Goal: Task Accomplishment & Management: Complete application form

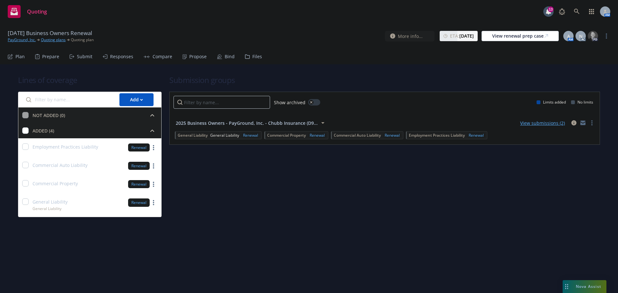
click at [138, 80] on h1 "Lines of coverage" at bounding box center [90, 80] width 144 height 11
click at [110, 58] on div "Responses" at bounding box center [121, 56] width 23 height 5
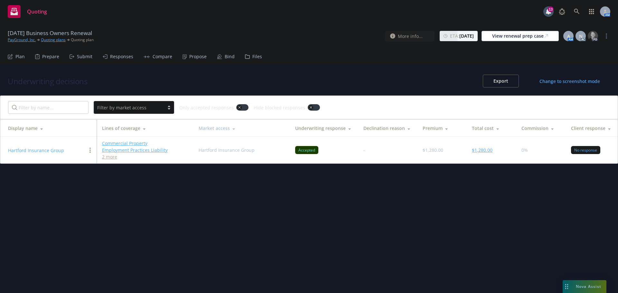
click at [477, 149] on button "$1,280.00" at bounding box center [482, 150] width 21 height 7
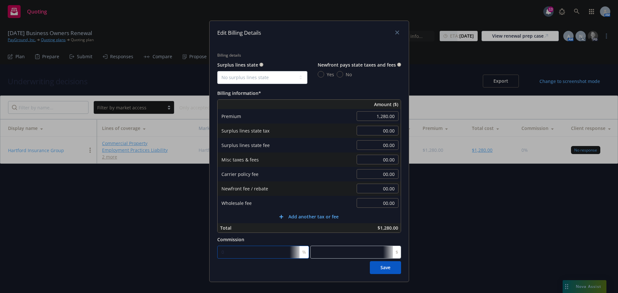
click at [231, 250] on input "0" at bounding box center [263, 252] width 92 height 13
type input "1"
type input "12.8"
type input "18"
type input "230.4"
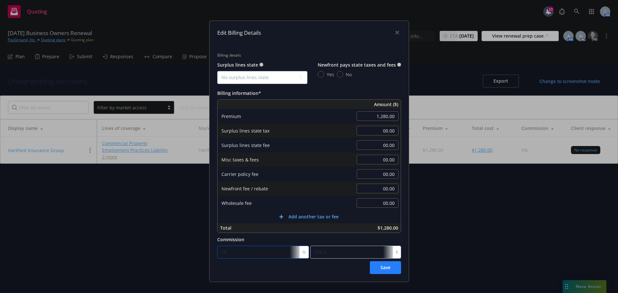
type input "18"
click at [376, 267] on button "Save" at bounding box center [385, 267] width 31 height 13
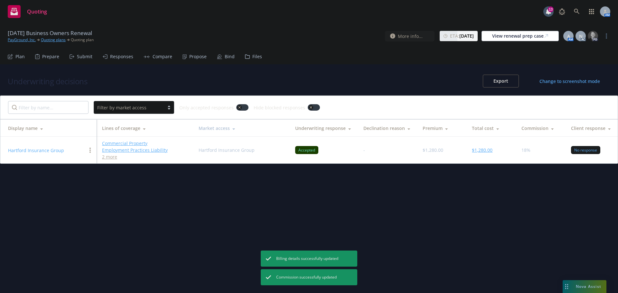
click at [197, 58] on div "Propose" at bounding box center [197, 56] width 17 height 5
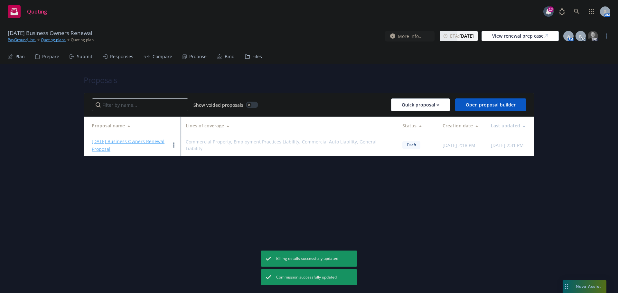
click at [138, 142] on link "11/16/2025 Business Owners Renewal Proposal" at bounding box center [128, 145] width 73 height 14
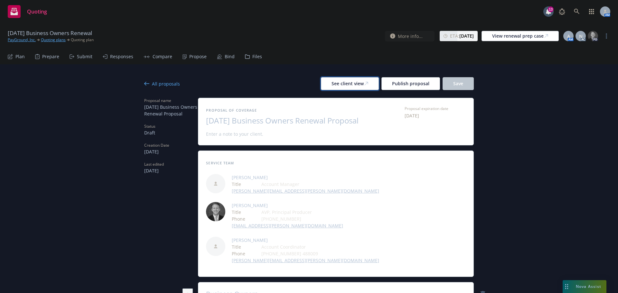
drag, startPoint x: 344, startPoint y: 86, endPoint x: 348, endPoint y: 84, distance: 5.0
click at [344, 85] on div "See client view" at bounding box center [350, 84] width 37 height 12
click at [156, 86] on div "All proposals" at bounding box center [162, 83] width 36 height 7
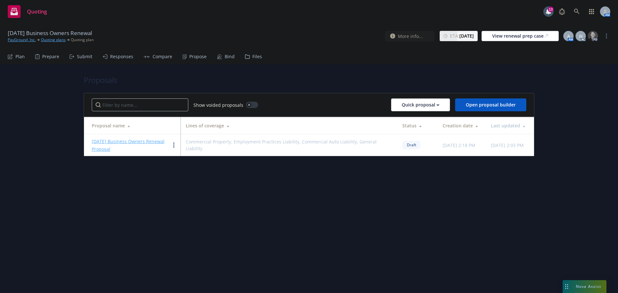
click at [125, 142] on link "11/16/2025 Business Owners Renewal Proposal" at bounding box center [128, 145] width 73 height 14
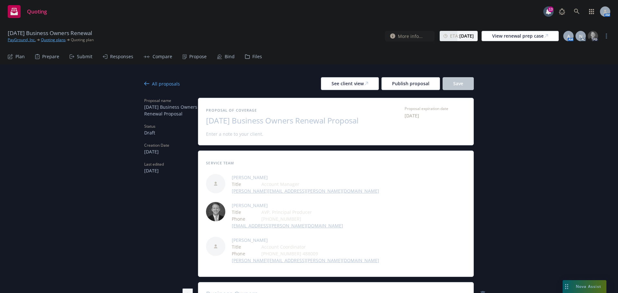
type textarea "x"
drag, startPoint x: 20, startPoint y: 40, endPoint x: 33, endPoint y: 34, distance: 13.8
click at [20, 40] on link "PayGround, Inc." at bounding box center [22, 40] width 28 height 6
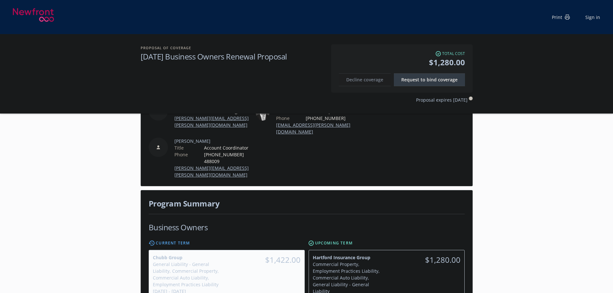
scroll to position [161, 0]
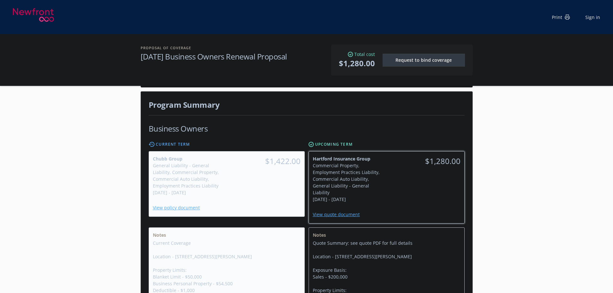
click at [383, 181] on div "Hartford Insurance Group Commercial Property, Employment Practices Liability, C…" at bounding box center [348, 179] width 78 height 55
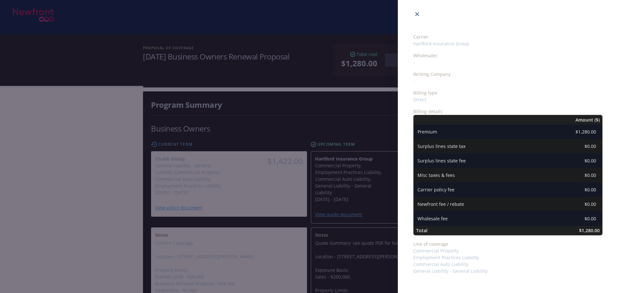
click at [417, 13] on icon "close" at bounding box center [417, 14] width 4 height 4
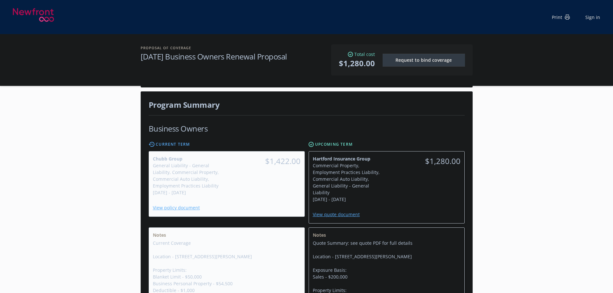
scroll to position [0, 0]
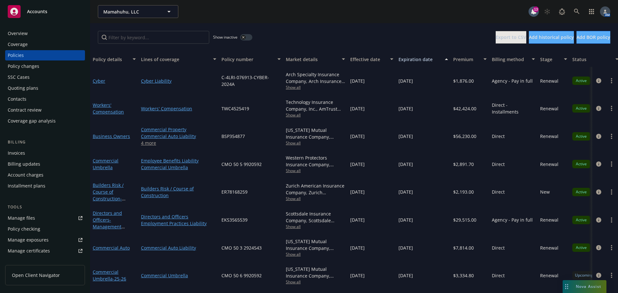
scroll to position [29, 0]
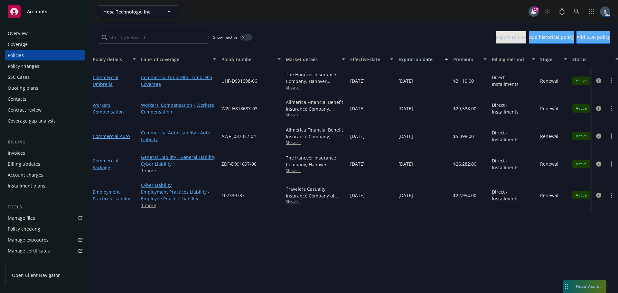
click at [51, 37] on div "Overview" at bounding box center [45, 33] width 75 height 10
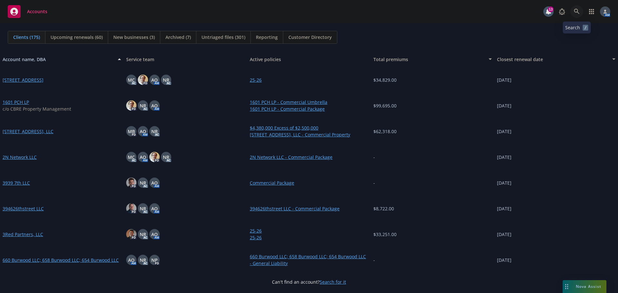
click at [577, 12] on icon at bounding box center [576, 11] width 5 height 5
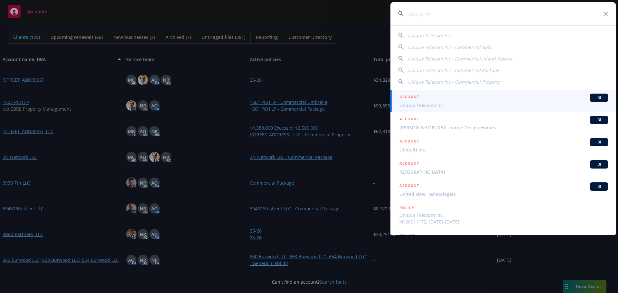
type input "unique tel"
click at [437, 101] on div "ACCOUNT BI" at bounding box center [504, 98] width 209 height 8
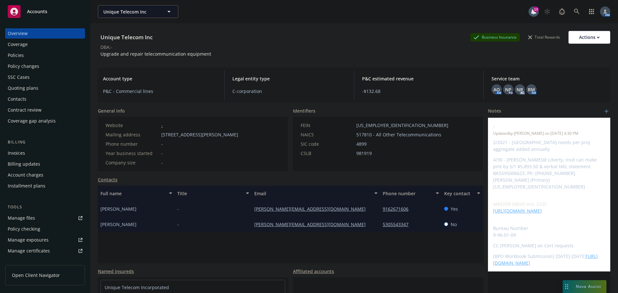
click at [35, 52] on div "Policies" at bounding box center [45, 55] width 75 height 10
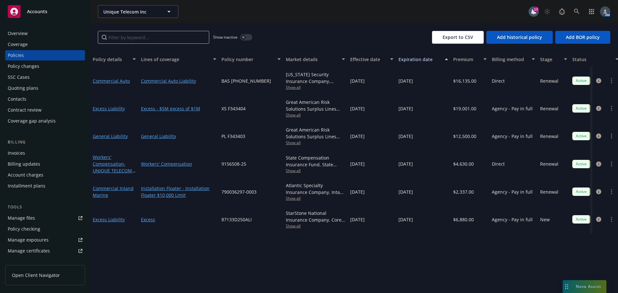
click at [31, 66] on div "Policy changes" at bounding box center [24, 66] width 32 height 10
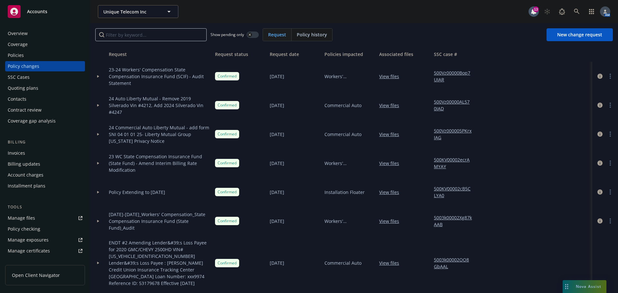
click at [18, 152] on div "Invoices" at bounding box center [16, 153] width 17 height 10
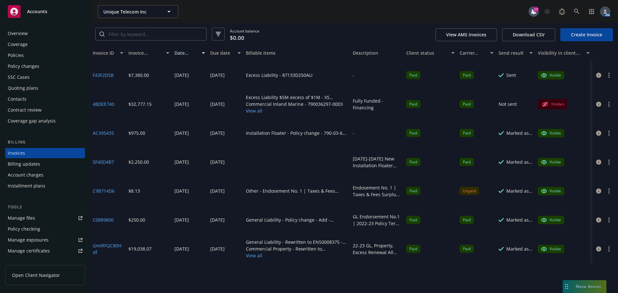
click at [30, 66] on div "Policy changes" at bounding box center [24, 66] width 32 height 10
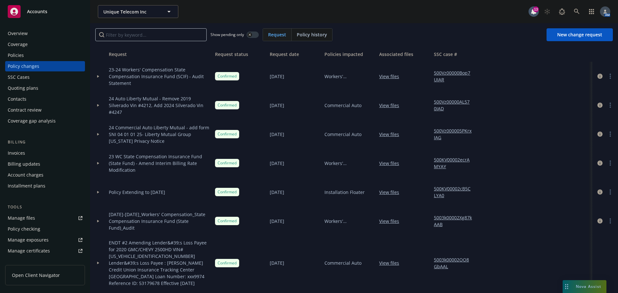
click at [45, 56] on div "Policies" at bounding box center [45, 55] width 75 height 10
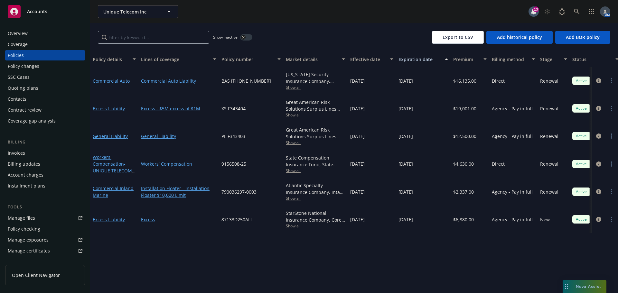
drag, startPoint x: 246, startPoint y: 39, endPoint x: 241, endPoint y: 39, distance: 5.2
click at [246, 39] on button "button" at bounding box center [246, 37] width 12 height 6
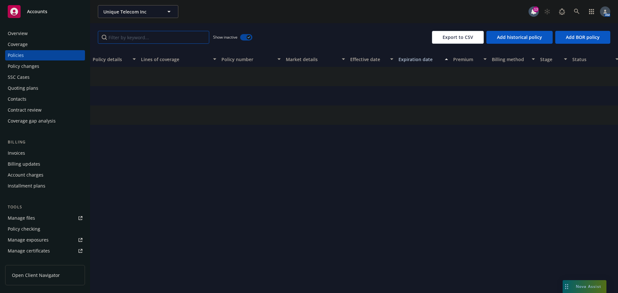
click at [162, 34] on input "Filter by keyword..." at bounding box center [153, 37] width 111 height 13
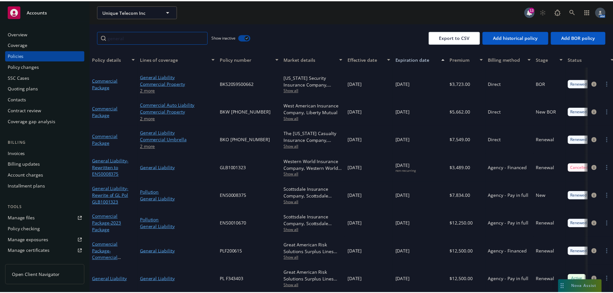
scroll to position [28, 0]
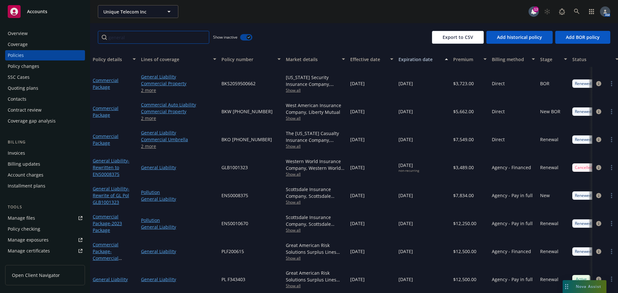
type input "general"
click at [111, 253] on span "- Commercial Package (General Liability / Pollution)" at bounding box center [113, 262] width 41 height 26
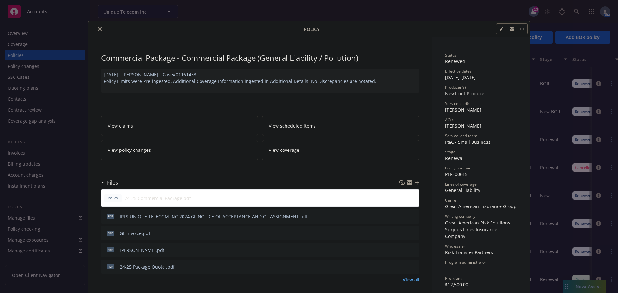
click at [98, 28] on icon "close" at bounding box center [100, 29] width 4 height 4
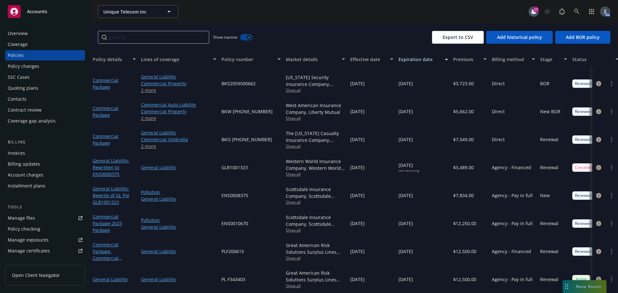
click at [28, 68] on div "Policy changes" at bounding box center [24, 66] width 32 height 10
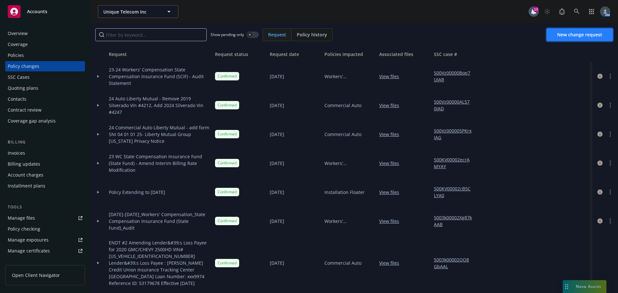
click at [566, 35] on span "New change request" at bounding box center [579, 35] width 45 height 6
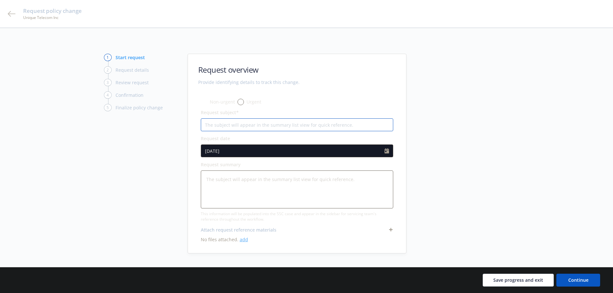
click at [213, 127] on input "Request subject*" at bounding box center [297, 124] width 193 height 13
type textarea "x"
type input "2"
type textarea "x"
type input "20"
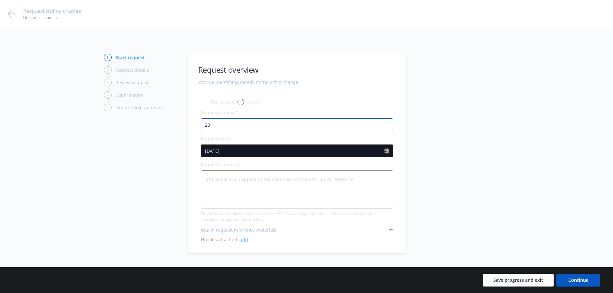
type textarea "x"
type input "202"
type textarea "x"
type input "2024"
type textarea "x"
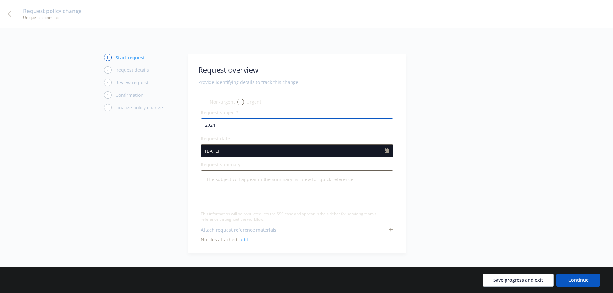
type input "2024-"
type textarea "x"
type input "2024-2"
type textarea "x"
type input "2024-20"
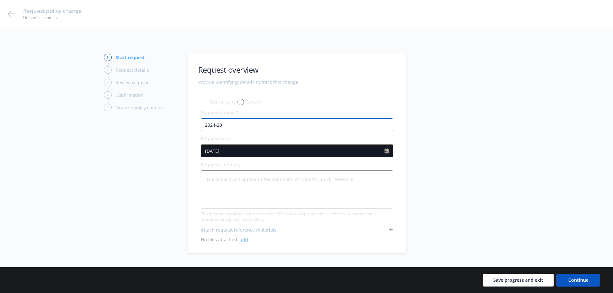
type textarea "x"
type input "2024-202"
type textarea "x"
type input "2024-2025"
type textarea "x"
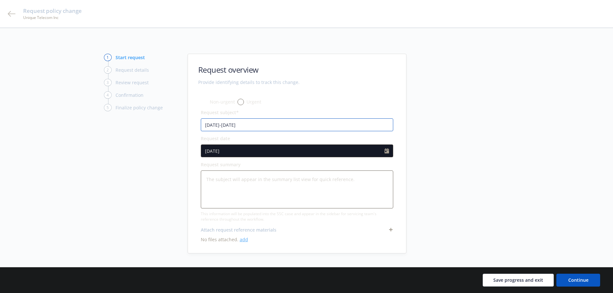
type input "2024-2025"
type textarea "x"
type input "2024-2025 C"
type textarea "x"
type input "2024-2025 Co"
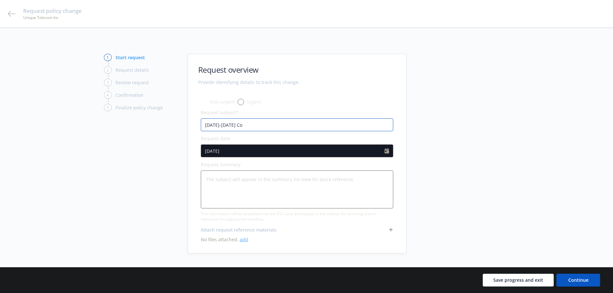
type textarea "x"
type input "2024-2025 Com"
type textarea "x"
type input "2024-2025 Comm"
type textarea "x"
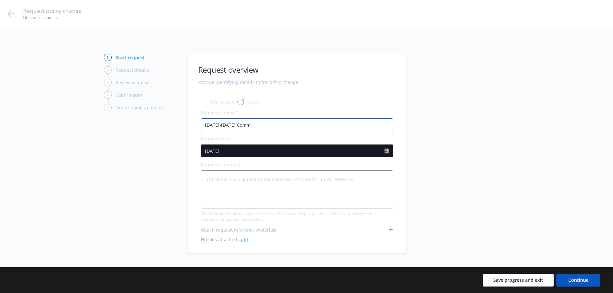
type input "2024-2025 Comme"
type textarea "x"
type input "2024-2025 Commer"
type textarea "x"
type input "2024-2025 Commerc"
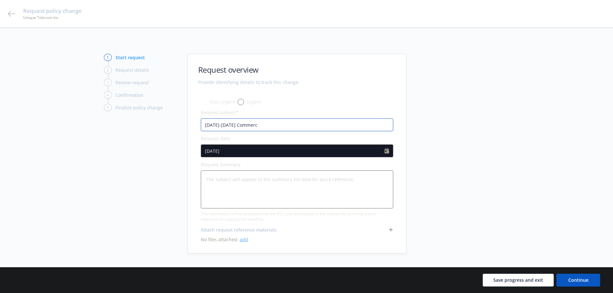
type textarea "x"
type input "2024-2025 Commerci"
type textarea "x"
type input "2024-2025 Commercia"
type textarea "x"
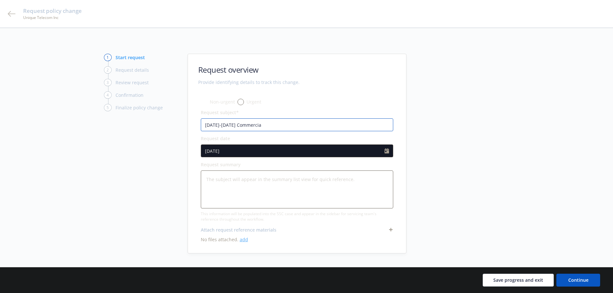
type input "2024-2025 Commercial"
type textarea "x"
type input "2024-2025 Commercial"
type textarea "x"
type input "2024-2025 Commercial P"
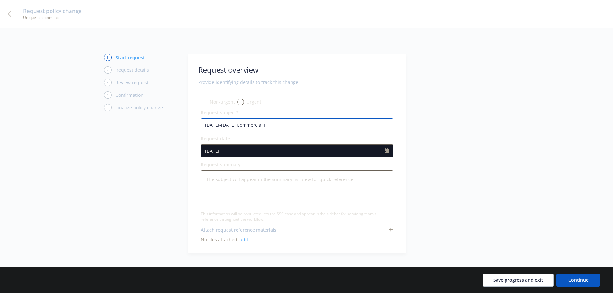
type textarea "x"
type input "2024-2025 Commercial Pc"
type textarea "x"
type input "2024-2025 Commercial Pca"
type textarea "x"
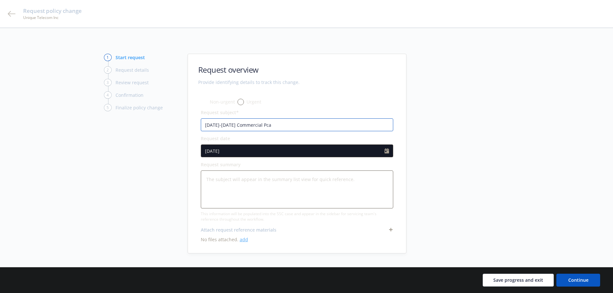
type input "2024-2025 Commercial Pcak"
type textarea "x"
type input "2024-2025 Commercial Pcakg"
type textarea "x"
type input "2024-2025 Commercial Pcak"
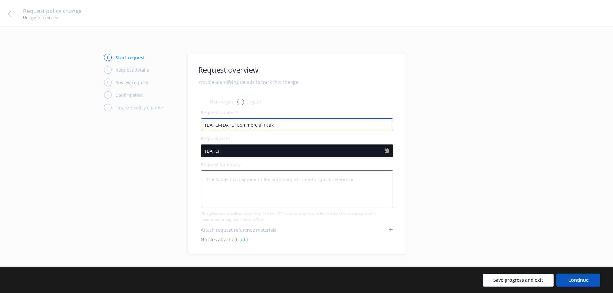
type textarea "x"
type input "2024-2025 Commercial Pca"
type textarea "x"
type input "2024-2025 Commercial Pc"
type textarea "x"
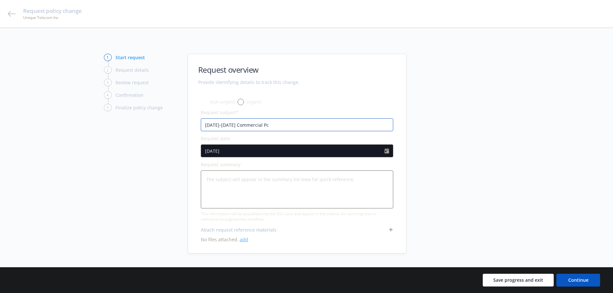
type input "2024-2025 Commercial P"
type textarea "x"
type input "2024-2025 Commercial Pa"
type textarea "x"
type input "2024-2025 Commercial Pac"
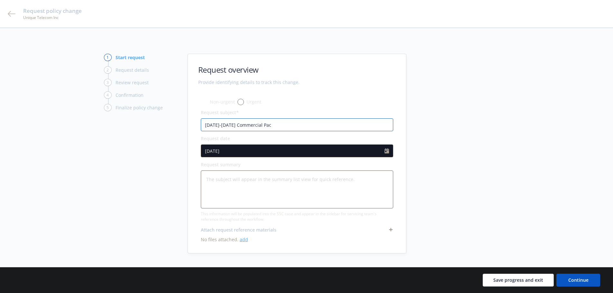
type textarea "x"
type input "2024-2025 Commercial Pack"
type textarea "x"
type input "2024-2025 Commercial Packa"
type textarea "x"
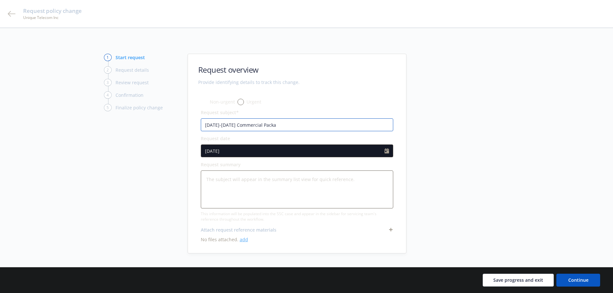
type input "2024-2025 Commercial Packag"
type textarea "x"
type input "2024-2025 Commercial Package"
type textarea "x"
type input "2024-2025 Commercial Package"
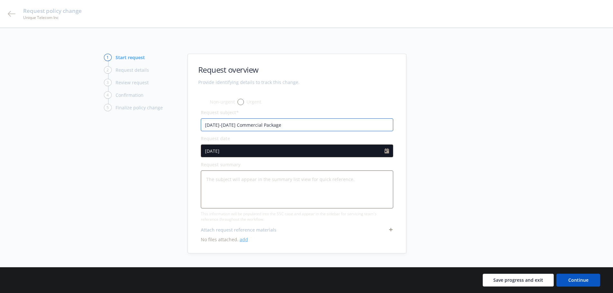
type textarea "x"
type input "2024-2025 Commercial Package -"
type textarea "x"
type input "2024-2025 Commercial Package -"
type textarea "x"
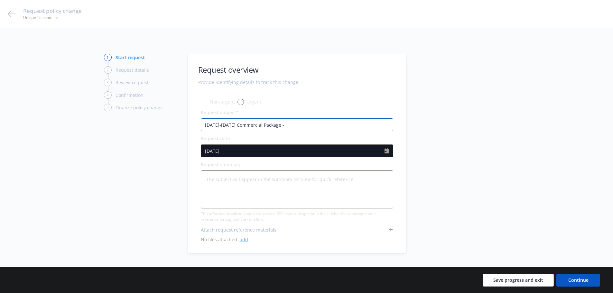
type input "2024-2025 Commercial Package - F"
type textarea "x"
type input "2024-2025 Commercial Package - Fi"
type textarea "x"
type input "2024-2025 Commercial Package - Fin"
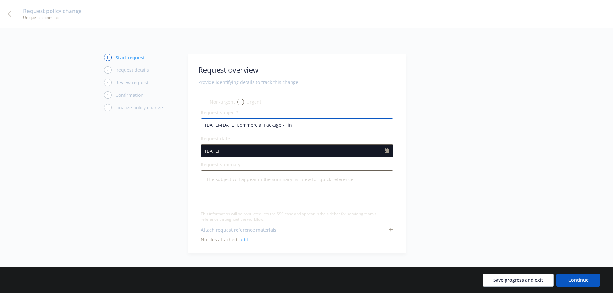
type textarea "x"
type input "2024-2025 Commercial Package - Fina"
type textarea "x"
type input "2024-2025 Commercial Package - Final"
type textarea "x"
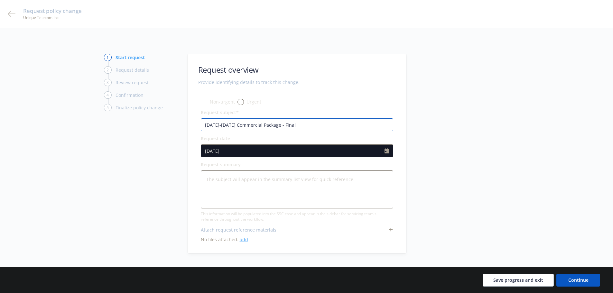
type input "2024-2025 Commercial Package - Final"
type textarea "x"
type input "2024-2025 Commercial Package - Final A"
type textarea "x"
type input "2024-2025 Commercial Package - Final Au"
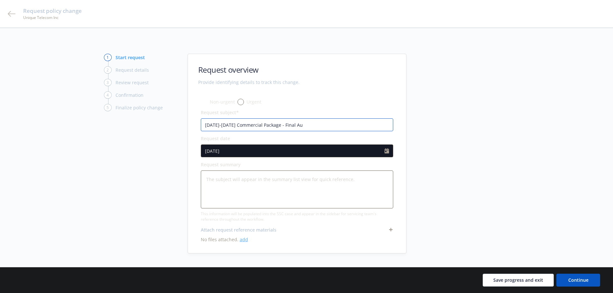
type textarea "x"
type input "2024-2025 Commercial Package - Final Aud"
type textarea "x"
type input "2024-2025 Commercial Package - Final Audi"
type textarea "x"
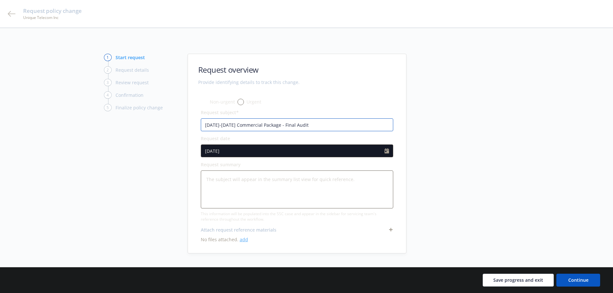
type input "2024-2025 Commercial Package - Final Audit"
click at [302, 185] on textarea at bounding box center [297, 190] width 193 height 38
type textarea "x"
type textarea "F"
type textarea "x"
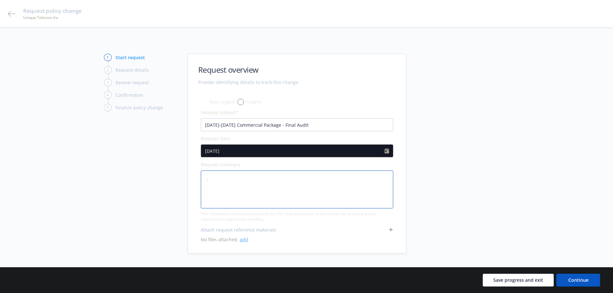
type textarea "Fi"
type textarea "x"
type textarea "Fin"
type textarea "x"
type textarea "Fina"
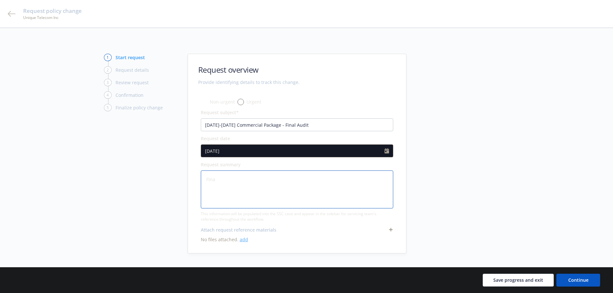
type textarea "x"
type textarea "Final"
type textarea "x"
type textarea "Final"
type textarea "x"
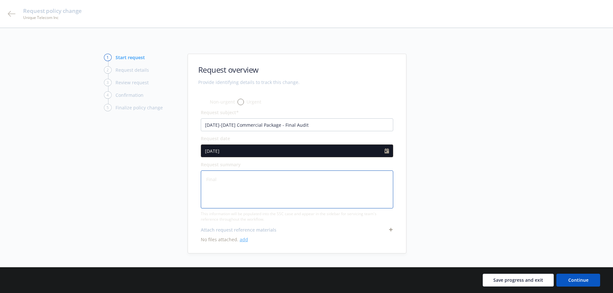
type textarea "Final a"
type textarea "x"
type textarea "Final au"
type textarea "x"
type textarea "Final aud"
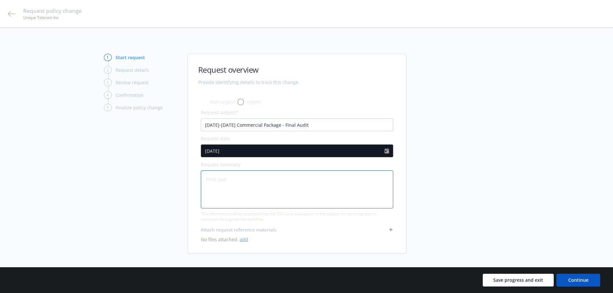
type textarea "x"
type textarea "Final audi"
type textarea "x"
type textarea "Final audit"
type textarea "x"
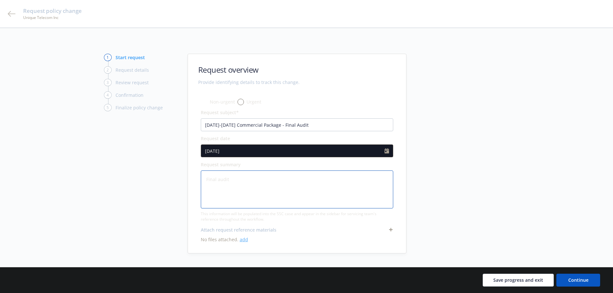
type textarea "Final audit"
type textarea "x"
type textarea "Final audit a"
type textarea "x"
type textarea "Final audit ad"
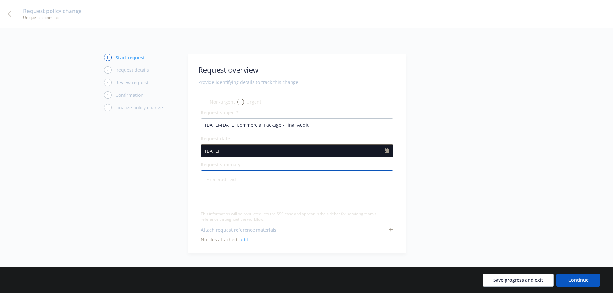
type textarea "x"
type textarea "Final audit add"
type textarea "x"
type textarea "Final audit adds"
type textarea "x"
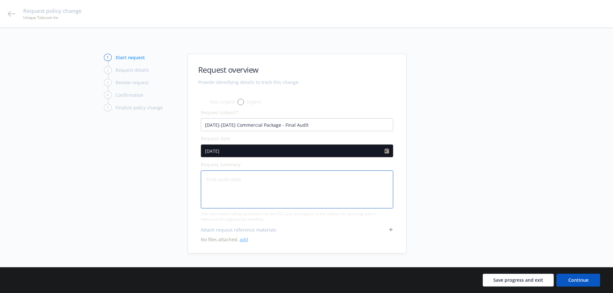
type textarea "Final audit adds"
type textarea "x"
type textarea "Final audit adds a"
type textarea "x"
type textarea "Final audit adds a"
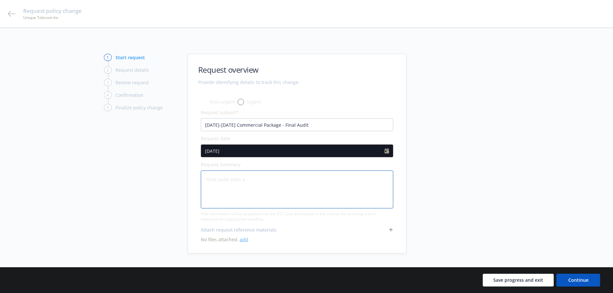
type textarea "x"
type textarea "Final audit adds a $"
type textarea "x"
type textarea "Final audit adds a $2"
type textarea "x"
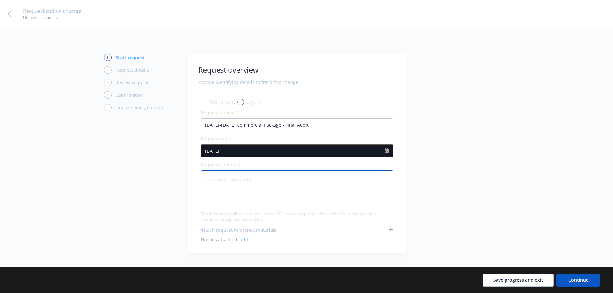
type textarea "Final audit adds a $21"
type textarea "x"
type textarea "Final audit adds a $216"
type textarea "x"
type textarea "Final audit adds a $216"
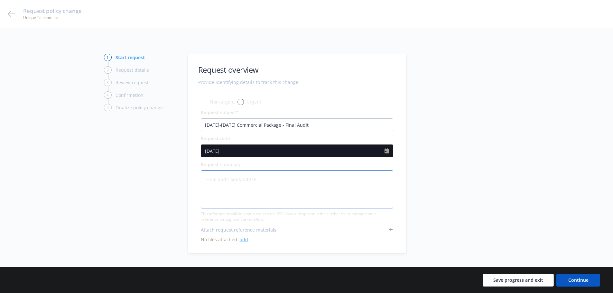
type textarea "x"
type textarea "Final audit adds a $216 a"
type textarea "x"
type textarea "Final audit adds a $216 ad"
type textarea "x"
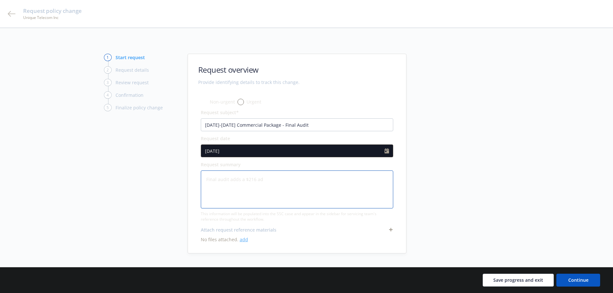
type textarea "Final audit adds a $216 add"
type textarea "x"
type textarea "Final audit adds a $216 addi"
type textarea "x"
type textarea "Final audit adds a $216 addit"
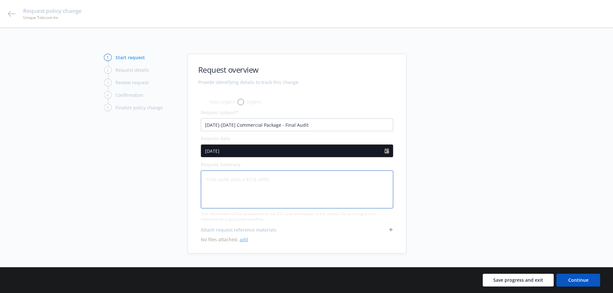
type textarea "x"
type textarea "Final audit adds a $216 additi"
type textarea "x"
type textarea "Final audit adds a $216 additio"
type textarea "x"
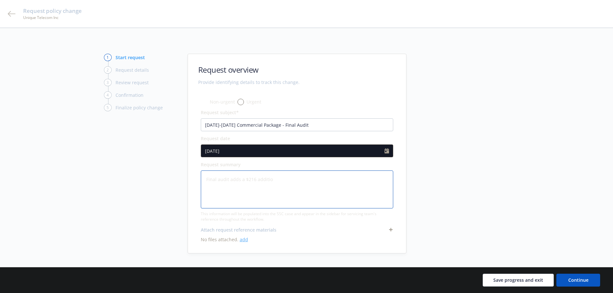
type textarea "Final audit adds a $216 addition"
type textarea "x"
type textarea "Final audit adds a $216 additiona"
type textarea "x"
type textarea "Final audit adds a $216 additional"
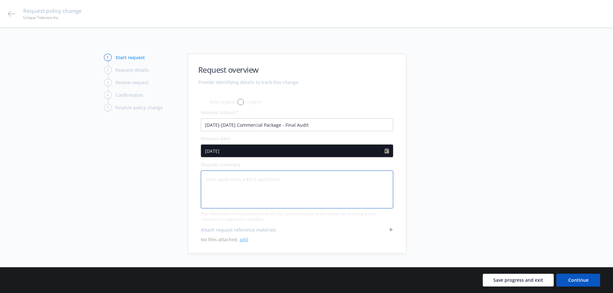
type textarea "x"
type textarea "Final audit adds a $216 additional"
type textarea "x"
type textarea "Final audit adds a $216 additional p"
type textarea "x"
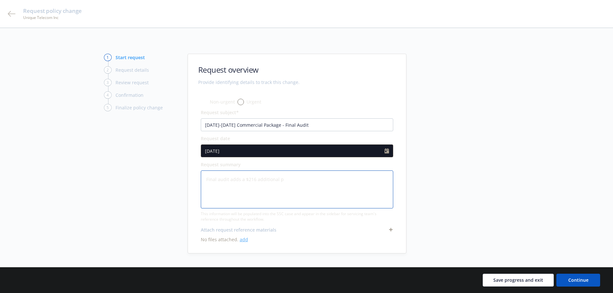
type textarea "Final audit adds a $216 additional pr"
type textarea "x"
type textarea "Final audit adds a $216 additional pre"
type textarea "x"
type textarea "Final audit adds a $216 additional prem"
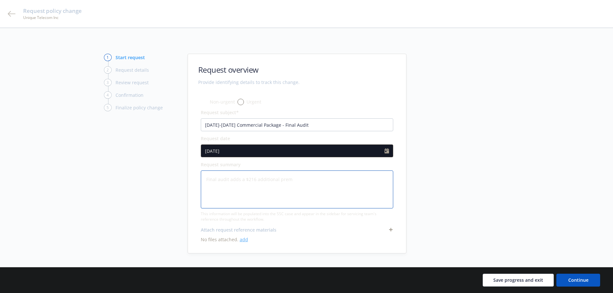
type textarea "x"
type textarea "Final audit adds a $216 additional premi"
type textarea "x"
type textarea "Final audit adds a $216 additional premiu"
type textarea "x"
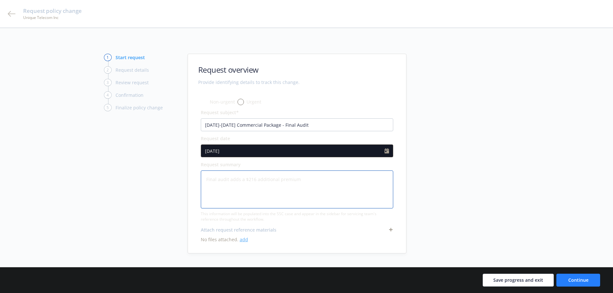
type textarea "Final audit adds a $216 additional premium"
click at [592, 279] on button "Continue" at bounding box center [579, 280] width 44 height 13
type textarea "x"
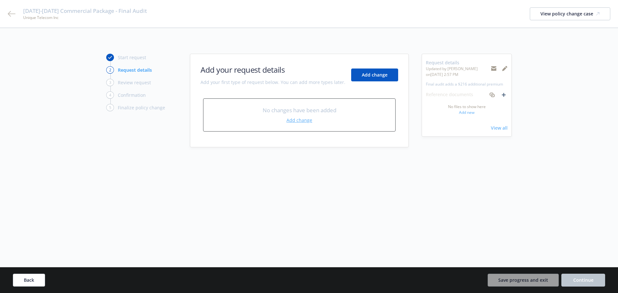
click at [297, 121] on link "Add change" at bounding box center [300, 120] width 26 height 7
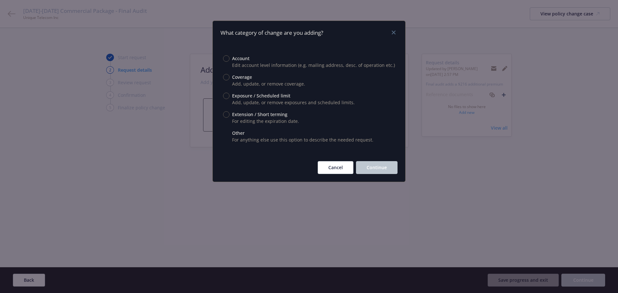
click at [224, 133] on input "Other" at bounding box center [226, 133] width 6 height 6
radio input "true"
click at [379, 167] on span "Continue" at bounding box center [377, 168] width 20 height 6
type textarea "x"
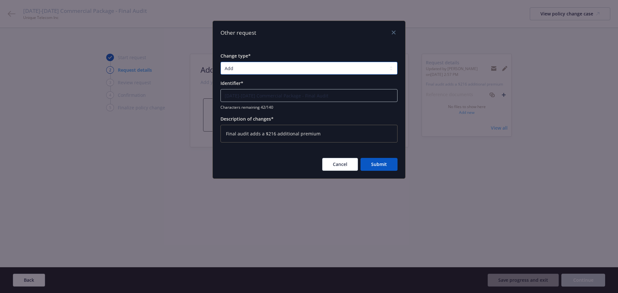
click at [253, 68] on select "Add Audit Change Remove" at bounding box center [309, 68] width 177 height 13
select select "AUDIT"
click at [221, 62] on select "Add Audit Change Remove" at bounding box center [309, 68] width 177 height 13
click at [375, 164] on span "Submit" at bounding box center [379, 164] width 16 height 6
type textarea "x"
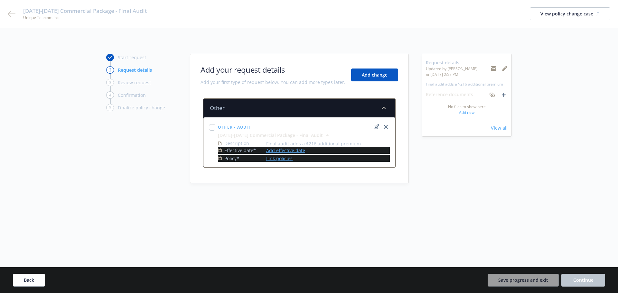
click at [284, 150] on link "Add effective date" at bounding box center [285, 150] width 39 height 7
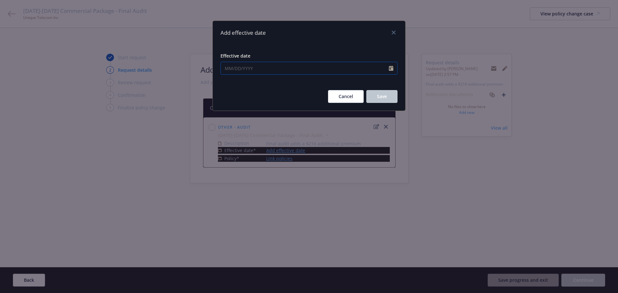
click at [391, 67] on icon "Calendar" at bounding box center [391, 68] width 5 height 5
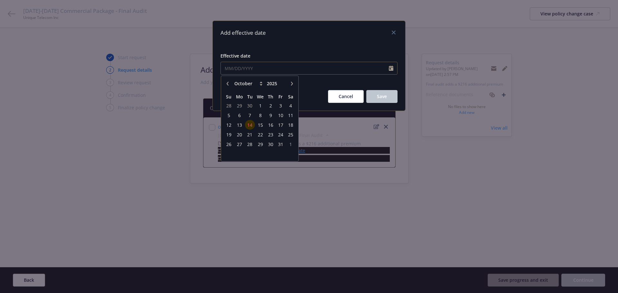
click at [228, 85] on icon "button" at bounding box center [228, 83] width 2 height 4
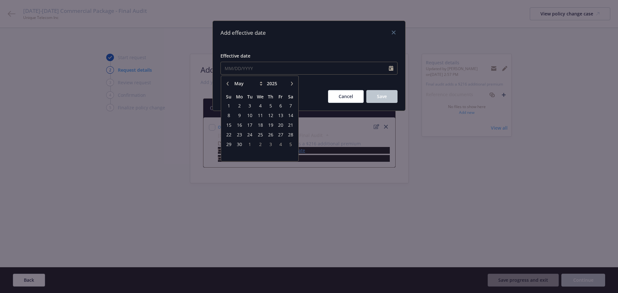
click at [228, 85] on icon "button" at bounding box center [228, 83] width 2 height 4
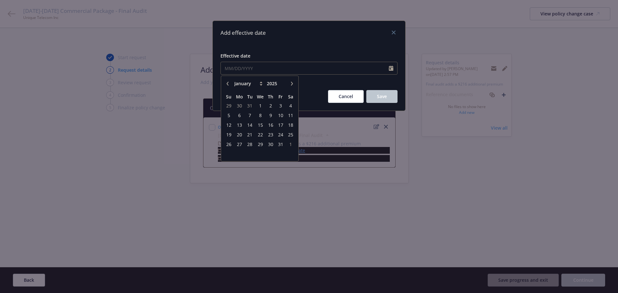
select select "12"
type input "2024"
click at [228, 85] on icon "button" at bounding box center [228, 83] width 2 height 4
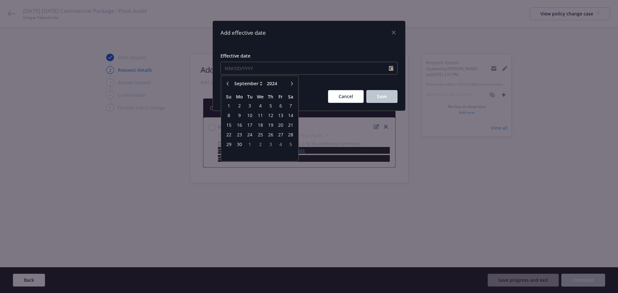
click at [228, 85] on icon "button" at bounding box center [228, 83] width 2 height 4
select select "6"
click at [291, 106] on span "1" at bounding box center [291, 106] width 9 height 8
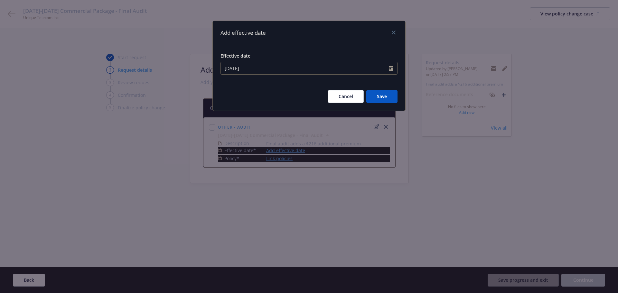
type input "06/01/2024"
click at [387, 98] on button "Save" at bounding box center [381, 96] width 31 height 13
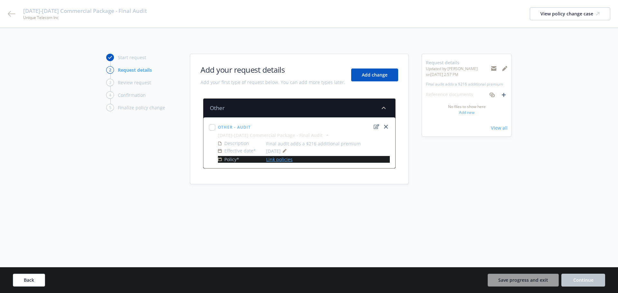
click at [274, 159] on link "Link policies" at bounding box center [279, 159] width 26 height 7
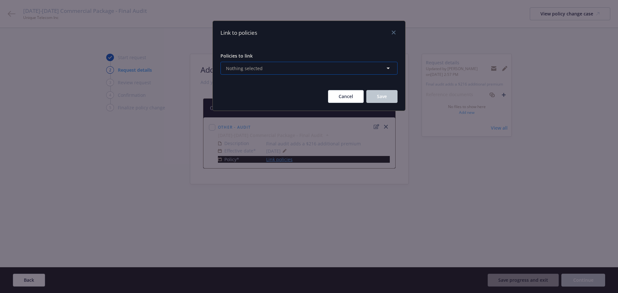
click at [338, 71] on button "Nothing selected" at bounding box center [309, 68] width 177 height 13
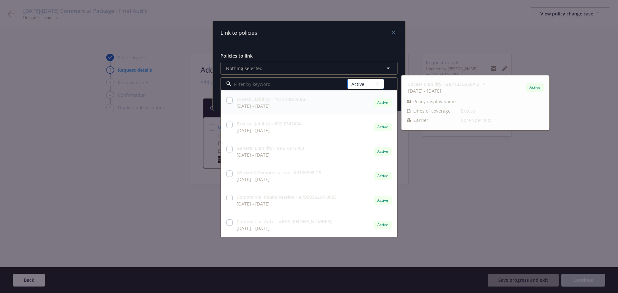
click at [366, 84] on select "All Active Upcoming Expired Cancelled" at bounding box center [365, 84] width 37 height 10
select select "EXPIRED"
click at [348, 79] on select "All Active Upcoming Expired Cancelled" at bounding box center [365, 84] width 37 height 10
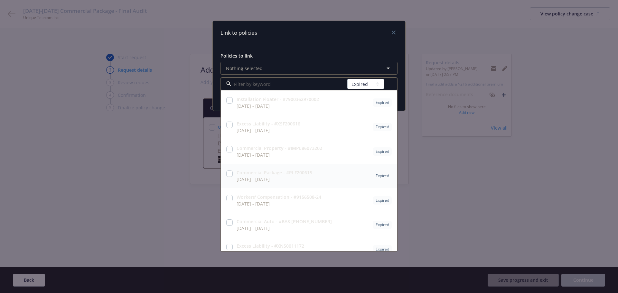
click at [229, 174] on input "checkbox" at bounding box center [229, 174] width 6 height 6
checkbox input "true"
click at [342, 48] on div "Policies to link 1 selected All Active Upcoming Expired Cancelled Installation …" at bounding box center [309, 92] width 193 height 95
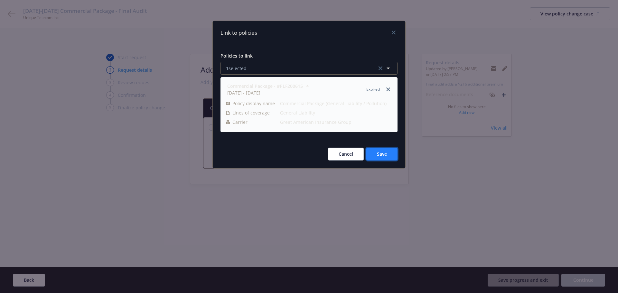
click at [378, 154] on span "Save" at bounding box center [382, 154] width 10 height 6
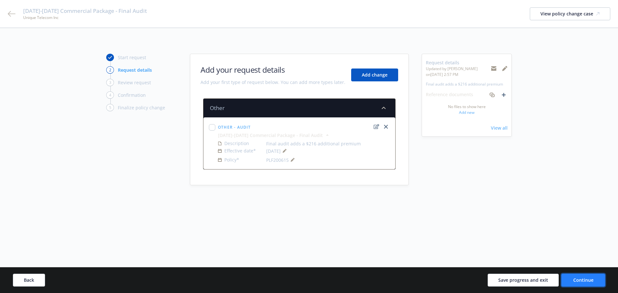
click at [580, 275] on button "Continue" at bounding box center [584, 280] width 44 height 13
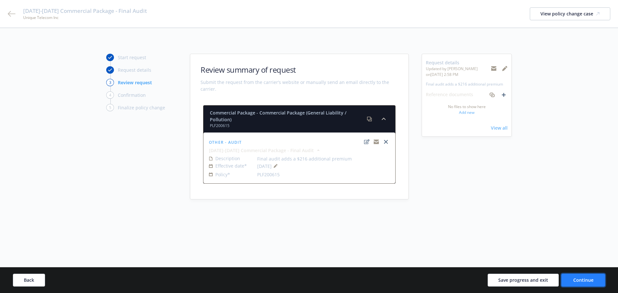
click at [588, 279] on span "Continue" at bounding box center [583, 280] width 20 height 6
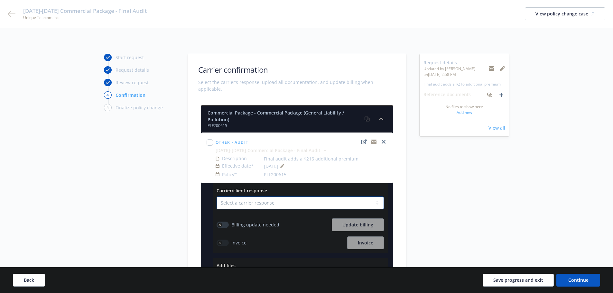
click at [250, 197] on select "Select a carrier response Accepted Accepted with revision No endorsement needed…" at bounding box center [300, 203] width 167 height 13
select select "ACCEPTED"
click at [217, 197] on select "Select a carrier response Accepted Accepted with revision No endorsement needed…" at bounding box center [300, 203] width 167 height 13
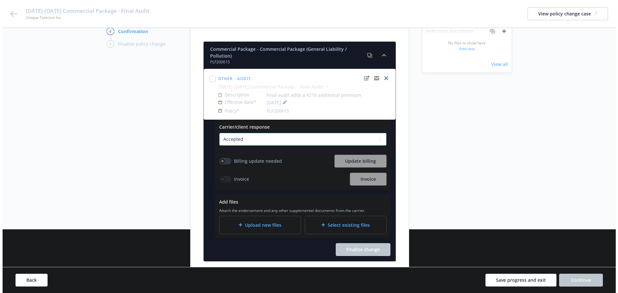
scroll to position [64, 0]
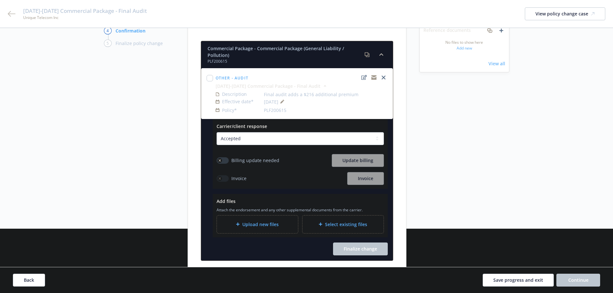
click at [226, 157] on button "button" at bounding box center [223, 160] width 12 height 6
click at [360, 157] on span "Update billing" at bounding box center [358, 160] width 31 height 6
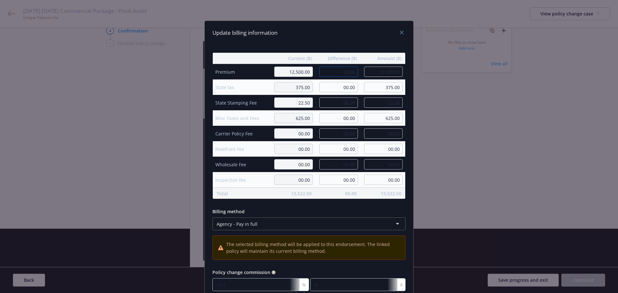
click at [336, 70] on input "00.00" at bounding box center [338, 72] width 39 height 10
type input "216.00"
type input "12,716.00"
click at [363, 42] on div "Update billing information" at bounding box center [309, 33] width 209 height 24
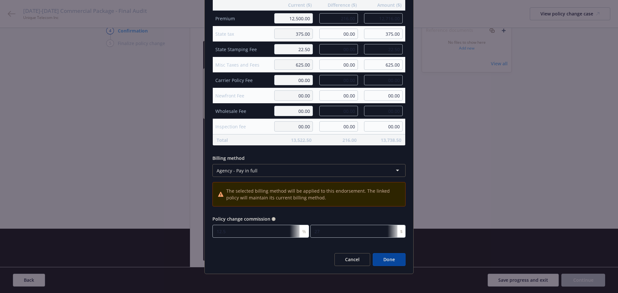
scroll to position [55, 0]
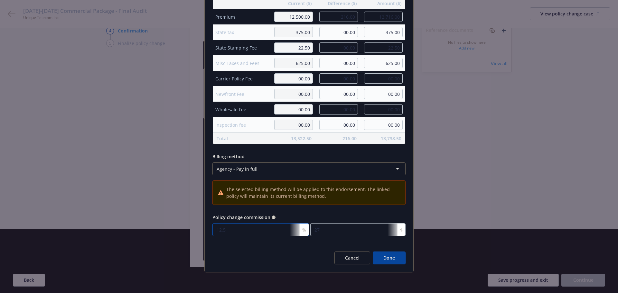
click at [233, 230] on input "12.5" at bounding box center [260, 229] width 97 height 13
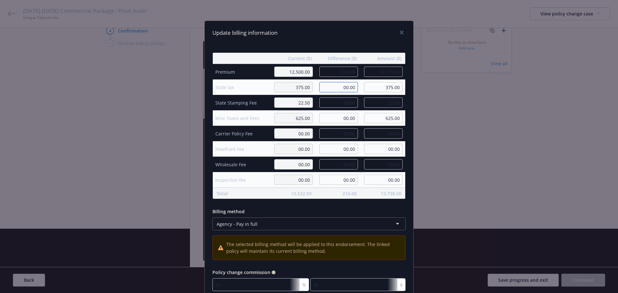
click at [346, 87] on input "00.00" at bounding box center [338, 87] width 39 height 10
click at [341, 107] on input "00.00" at bounding box center [338, 103] width 39 height 10
click at [343, 44] on div "Update billing information Current ($) Difference ($) Amount ($) Premium 12,500…" at bounding box center [308, 174] width 209 height 307
click at [339, 33] on div "Update billing information" at bounding box center [309, 33] width 209 height 24
click at [361, 64] on td "12,716.00" at bounding box center [383, 72] width 45 height 16
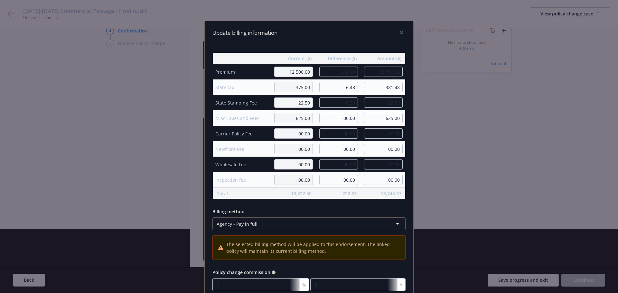
scroll to position [32, 0]
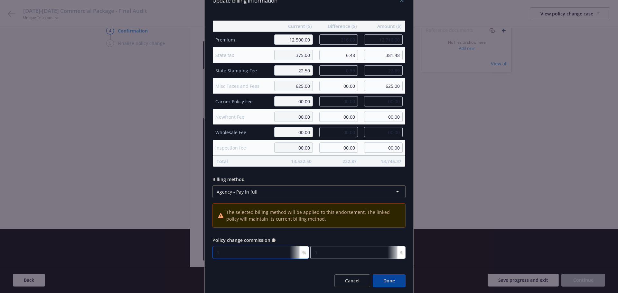
click at [238, 250] on input "0" at bounding box center [260, 252] width 97 height 13
click at [329, 177] on div "Billing method" at bounding box center [308, 179] width 193 height 7
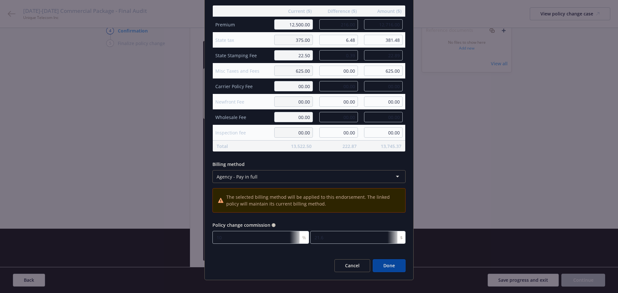
scroll to position [55, 0]
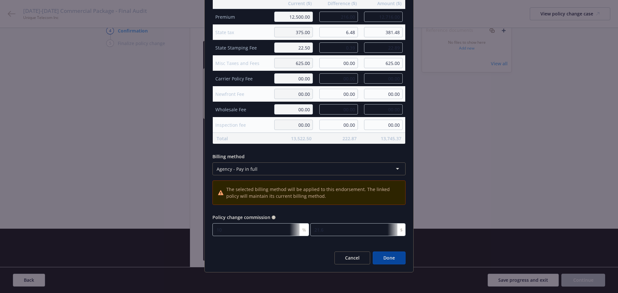
click at [389, 257] on button "Done" at bounding box center [389, 258] width 33 height 13
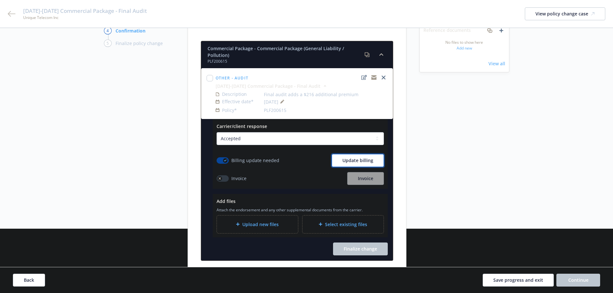
click at [343, 154] on button "Update billing" at bounding box center [358, 160] width 52 height 13
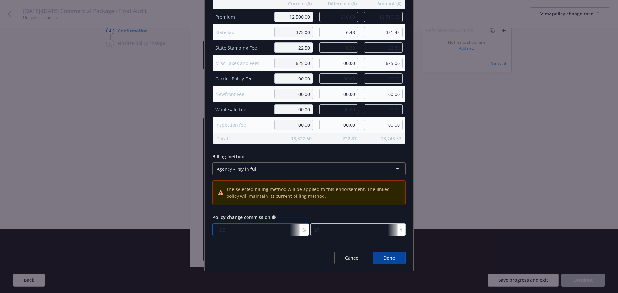
click at [250, 229] on input "12.5" at bounding box center [260, 229] width 97 height 13
click at [310, 212] on div "Current ($) Difference ($) Amount ($) Premium 12,500.00 216.00 12,716.00 State …" at bounding box center [309, 117] width 209 height 254
click at [380, 257] on button "Done" at bounding box center [389, 258] width 33 height 13
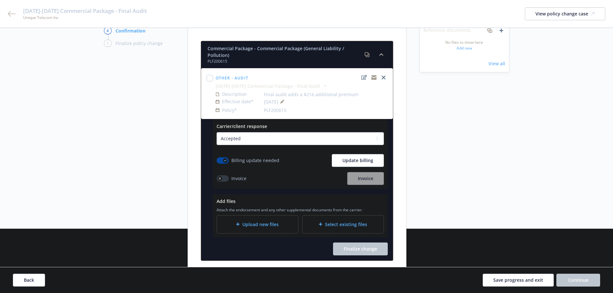
click at [250, 221] on span "Upload new files" at bounding box center [260, 224] width 36 height 7
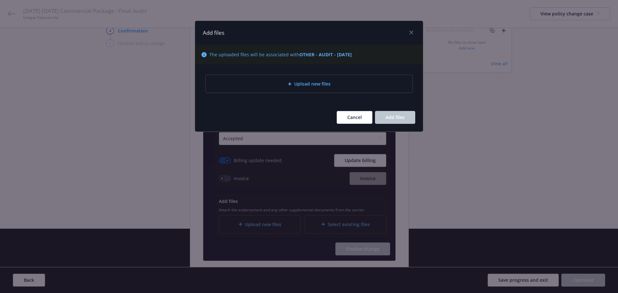
click at [307, 86] on span "Upload new files" at bounding box center [312, 83] width 36 height 7
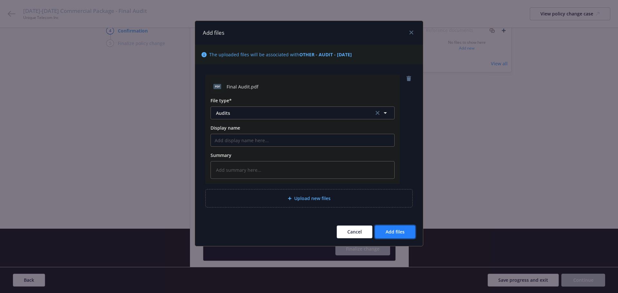
click at [395, 229] on span "Add files" at bounding box center [395, 232] width 19 height 6
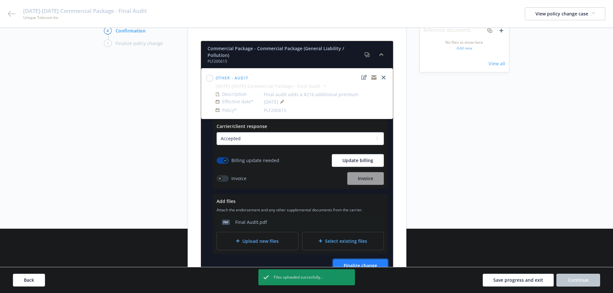
click at [367, 263] on span "Finalize change" at bounding box center [360, 266] width 33 height 6
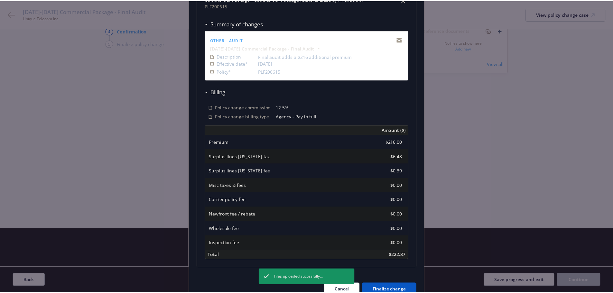
scroll to position [141, 0]
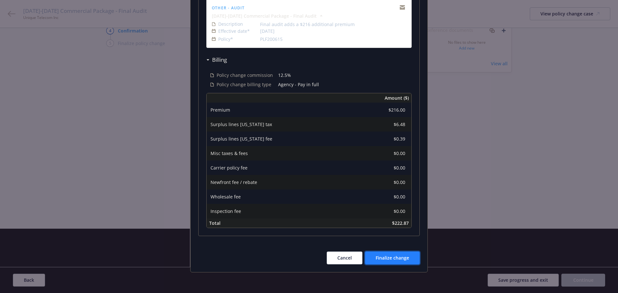
click at [388, 256] on span "Finalize change" at bounding box center [392, 258] width 33 height 6
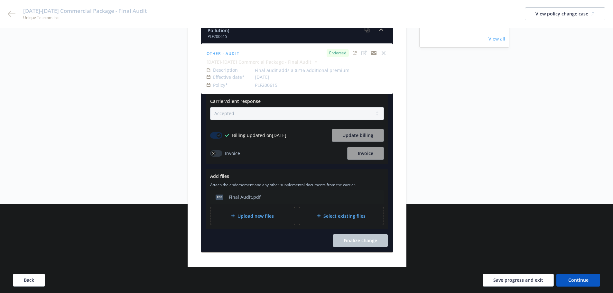
scroll to position [97, 0]
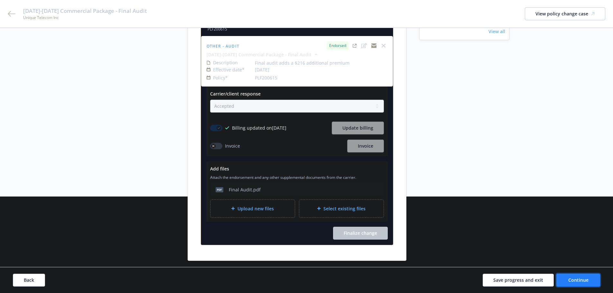
click at [586, 281] on span "Continue" at bounding box center [579, 280] width 20 height 6
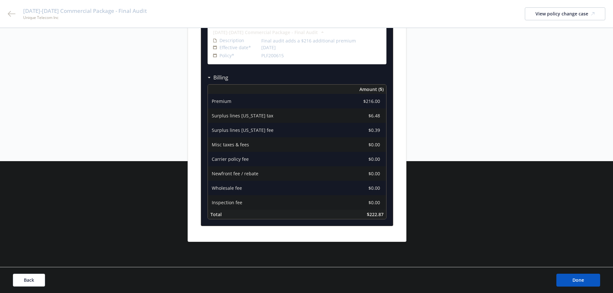
scroll to position [133, 0]
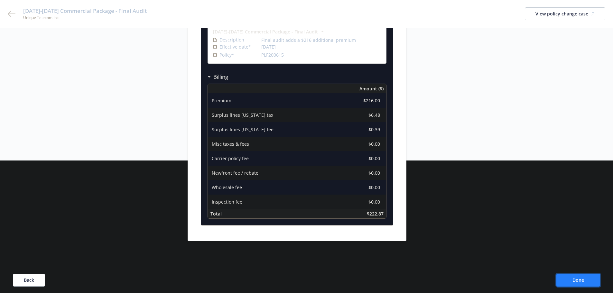
click at [579, 282] on span "Done" at bounding box center [579, 280] width 12 height 6
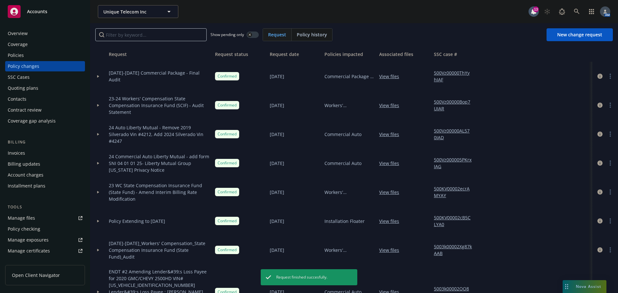
click at [18, 153] on div "Invoices" at bounding box center [16, 153] width 17 height 10
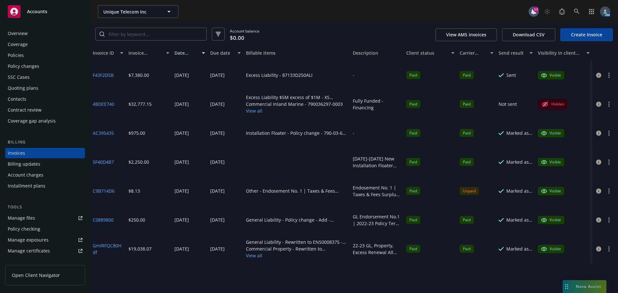
click at [588, 33] on link "Create Invoice" at bounding box center [587, 34] width 52 height 13
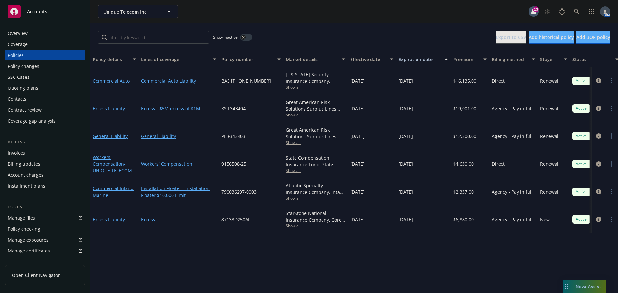
click at [40, 33] on div "Overview" at bounding box center [45, 33] width 75 height 10
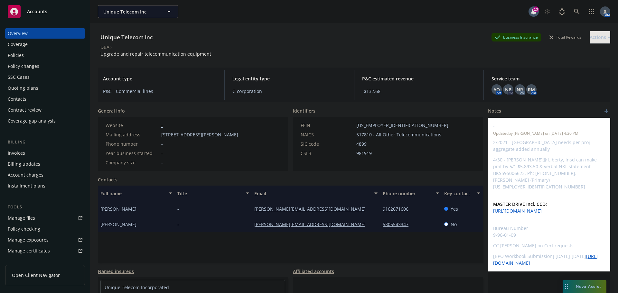
click at [25, 56] on div "Policies" at bounding box center [45, 55] width 75 height 10
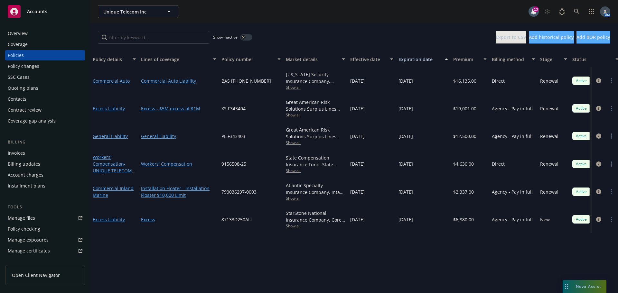
click at [24, 32] on div "Overview" at bounding box center [18, 33] width 20 height 10
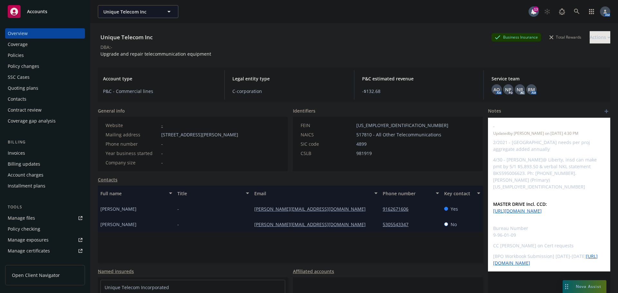
click at [36, 51] on div "Policies" at bounding box center [45, 55] width 75 height 10
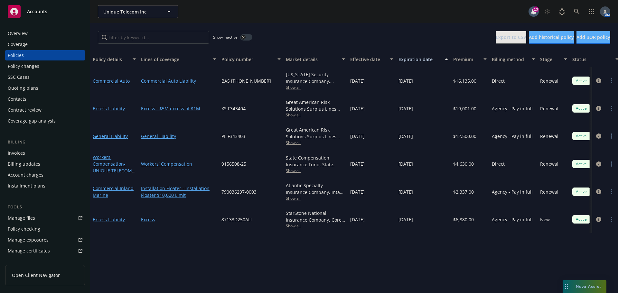
click at [247, 34] on button "button" at bounding box center [246, 37] width 12 height 6
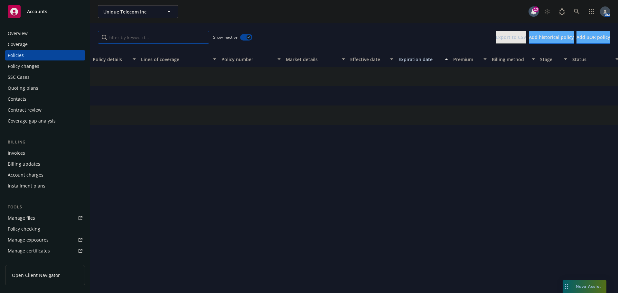
click at [180, 37] on input "Filter by keyword..." at bounding box center [153, 37] width 111 height 13
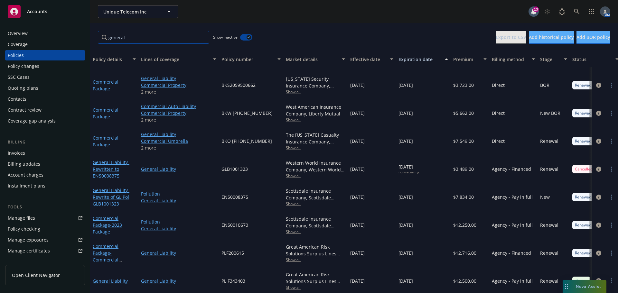
scroll to position [28, 0]
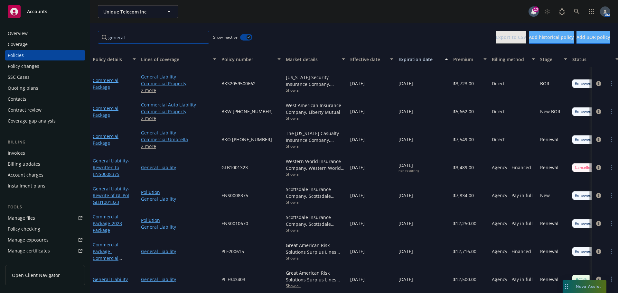
type input "general"
click at [294, 256] on span "Show all" at bounding box center [315, 258] width 59 height 5
click at [294, 283] on span "Show all" at bounding box center [315, 285] width 59 height 5
click at [574, 11] on icon at bounding box center [576, 11] width 5 height 5
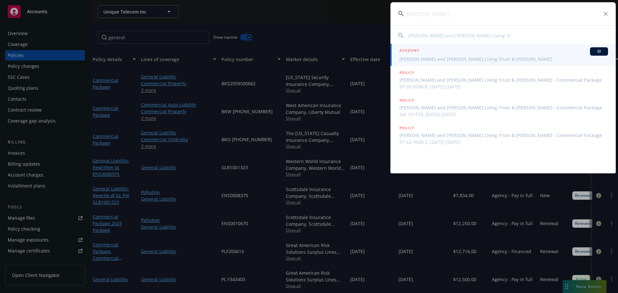
type input "darlene kardu"
click at [446, 54] on div "ACCOUNT BI" at bounding box center [504, 51] width 209 height 8
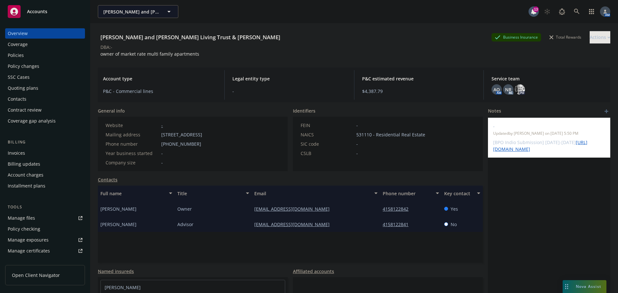
click at [33, 86] on div "Quoting plans" at bounding box center [23, 88] width 31 height 10
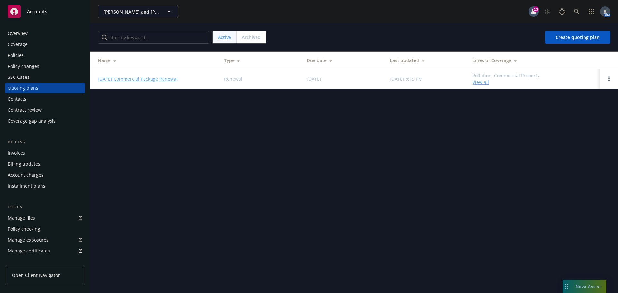
click at [33, 55] on div "Policies" at bounding box center [45, 55] width 75 height 10
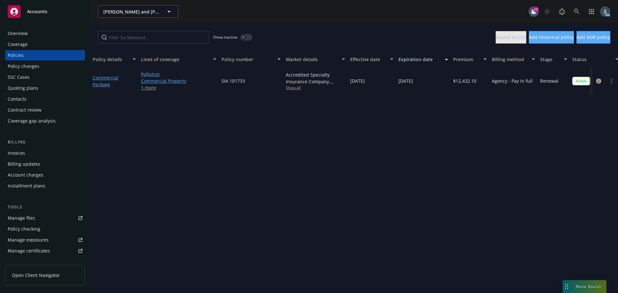
click at [247, 39] on button "button" at bounding box center [246, 37] width 12 height 6
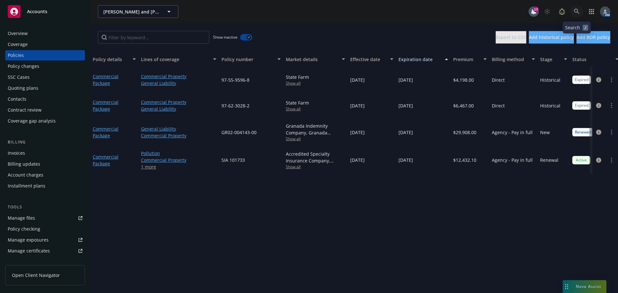
click at [575, 12] on icon at bounding box center [576, 11] width 5 height 5
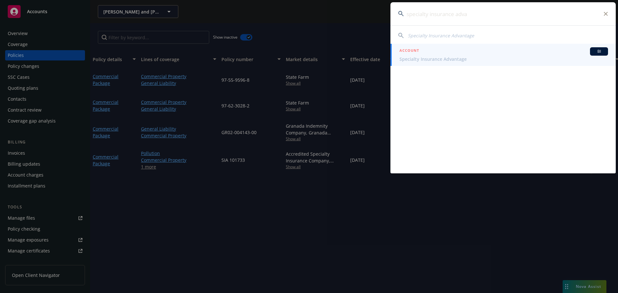
type input "specialty insurance adva"
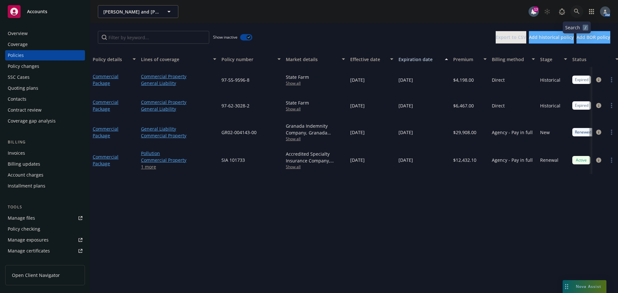
click at [577, 13] on icon at bounding box center [577, 12] width 6 height 6
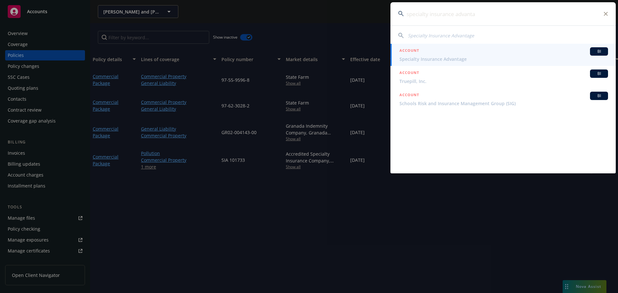
type input "specialty insurance advanta"
click at [433, 57] on span "Specialty Insurance Advantage" at bounding box center [504, 59] width 209 height 7
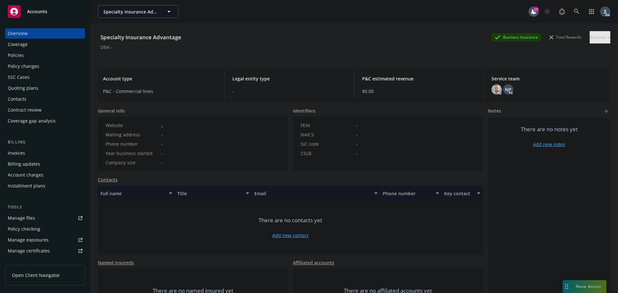
click at [47, 55] on div "Policies" at bounding box center [45, 55] width 75 height 10
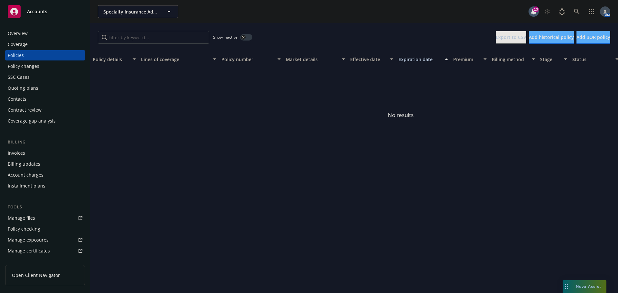
click at [246, 37] on div "button" at bounding box center [243, 37] width 5 height 5
click at [246, 37] on button "button" at bounding box center [246, 37] width 12 height 6
click at [578, 7] on link at bounding box center [577, 11] width 13 height 13
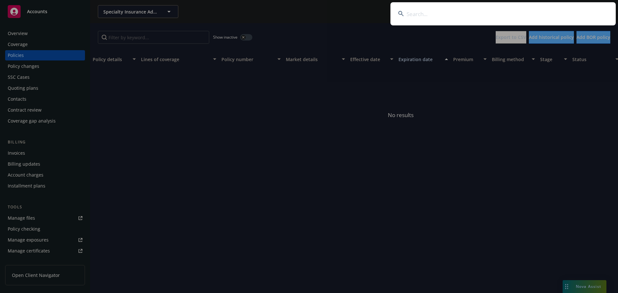
click at [475, 12] on input at bounding box center [503, 13] width 225 height 23
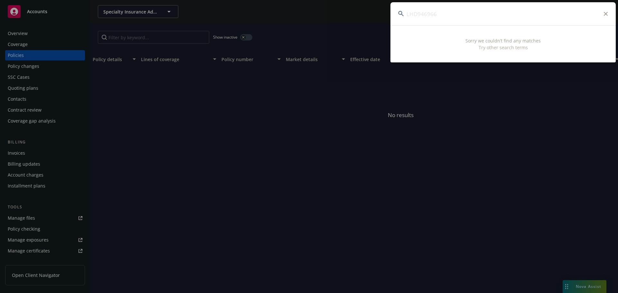
type input "LHD946966"
drag, startPoint x: 605, startPoint y: 13, endPoint x: 597, endPoint y: 14, distance: 8.4
click at [603, 14] on div "LHD946966" at bounding box center [503, 13] width 225 height 23
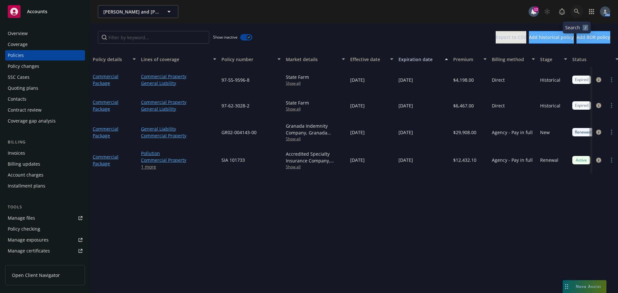
click at [579, 12] on icon at bounding box center [577, 12] width 6 height 6
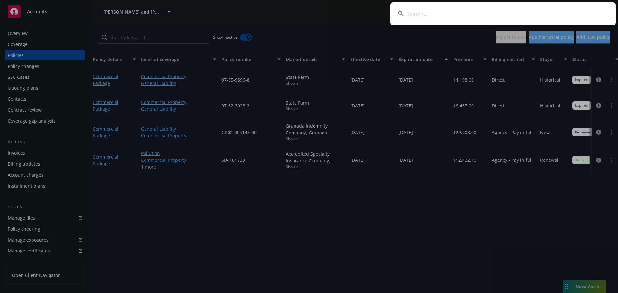
click at [488, 14] on input at bounding box center [503, 13] width 225 height 23
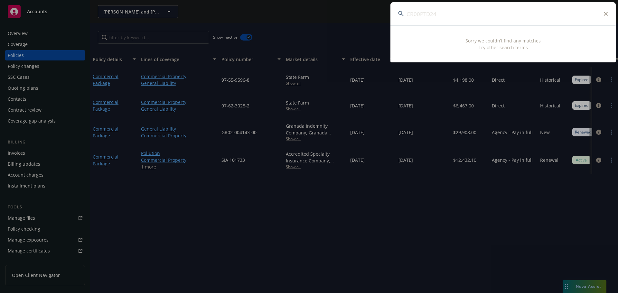
drag, startPoint x: 397, startPoint y: 12, endPoint x: 373, endPoint y: 12, distance: 23.8
click at [373, 12] on div "CR00PTD24 Sorry we couldn’t find any matches Try other search terms" at bounding box center [309, 146] width 618 height 293
paste input "LHD946966"
type input "LHD946966"
click at [607, 13] on icon at bounding box center [606, 14] width 4 height 4
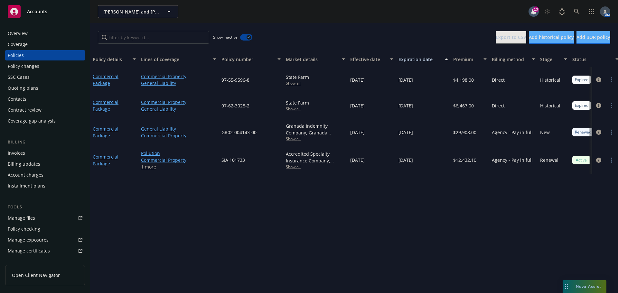
drag, startPoint x: 312, startPoint y: 17, endPoint x: 312, endPoint y: 31, distance: 13.9
click at [44, 91] on div "Quoting plans" at bounding box center [45, 88] width 75 height 10
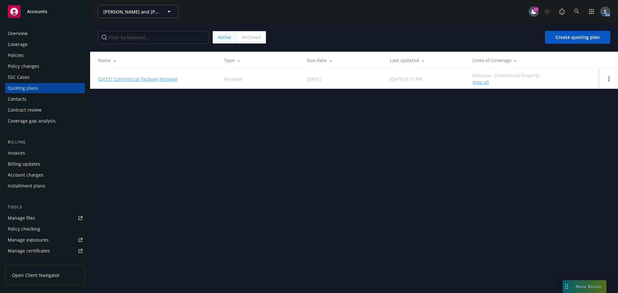
click at [146, 80] on link "12/31/25 Commercial Package Renewal" at bounding box center [138, 79] width 80 height 7
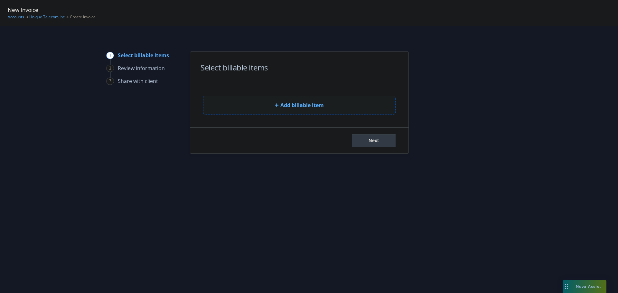
click at [254, 101] on button "Add billable item" at bounding box center [299, 105] width 193 height 19
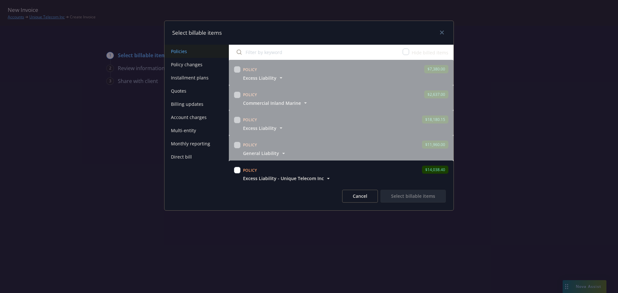
click at [188, 64] on button "Policy changes" at bounding box center [197, 64] width 64 height 13
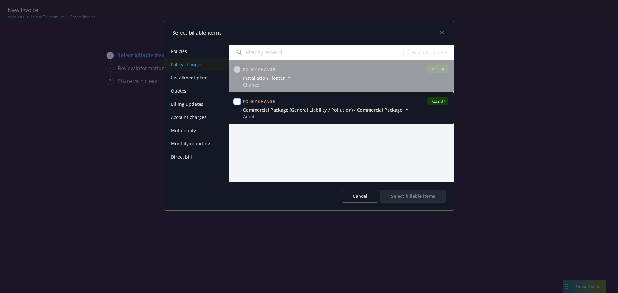
click at [239, 103] on input "checkbox" at bounding box center [237, 102] width 6 height 6
checkbox input "true"
click at [414, 194] on button "Select billable items" at bounding box center [413, 196] width 65 height 13
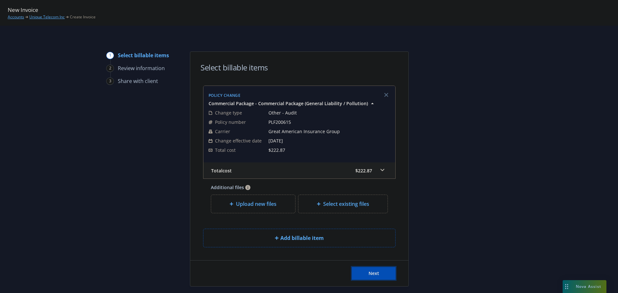
click at [375, 271] on span "Next" at bounding box center [374, 273] width 11 height 6
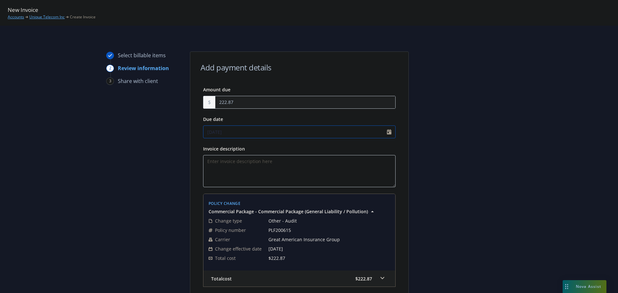
select select "October"
select select "2025"
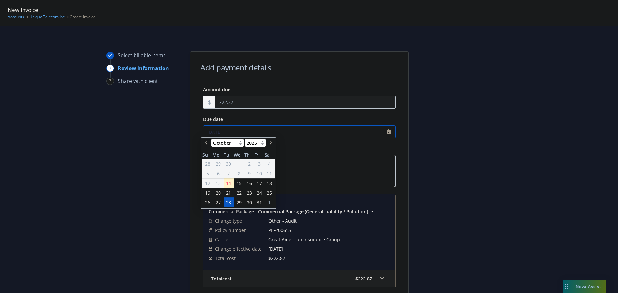
click at [391, 129] on input "10/28/2025" at bounding box center [299, 132] width 193 height 13
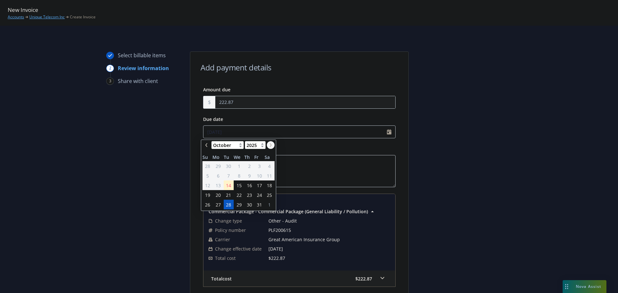
click at [270, 144] on icon "chevronRight" at bounding box center [271, 145] width 2 height 4
select select "November"
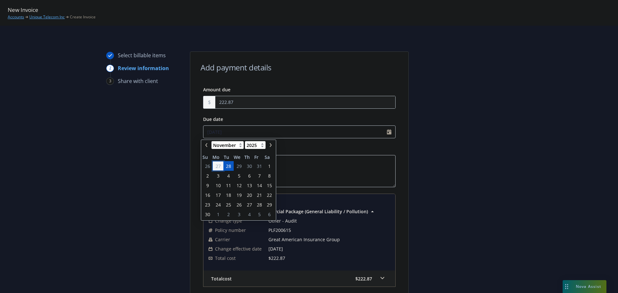
click at [218, 167] on span "27" at bounding box center [218, 166] width 5 height 7
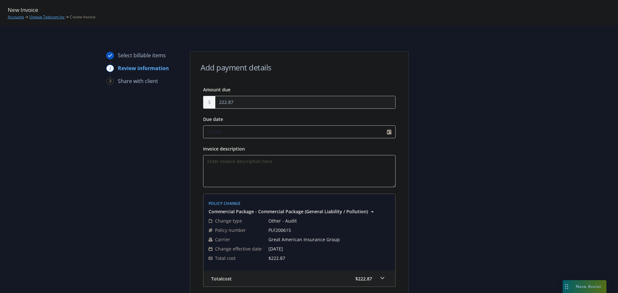
type input "10/27/2025"
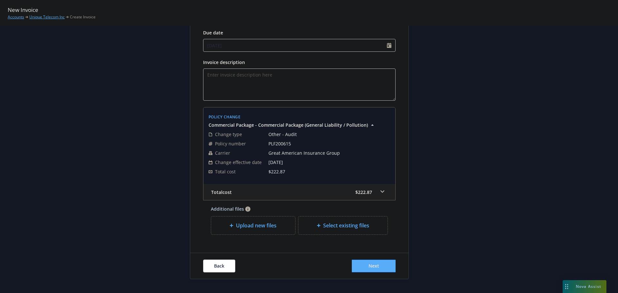
scroll to position [99, 0]
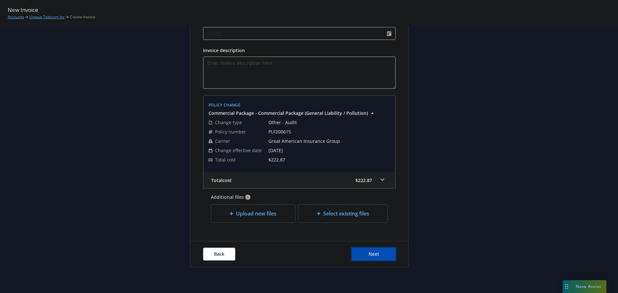
click at [372, 249] on button "Next" at bounding box center [374, 254] width 44 height 13
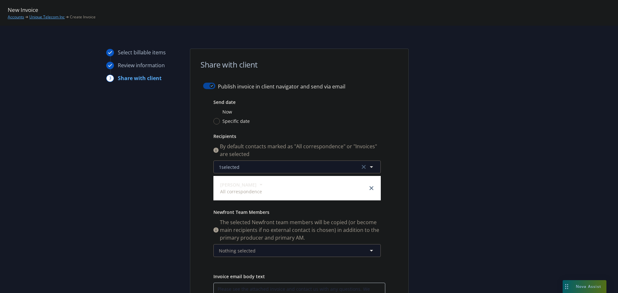
scroll to position [0, 0]
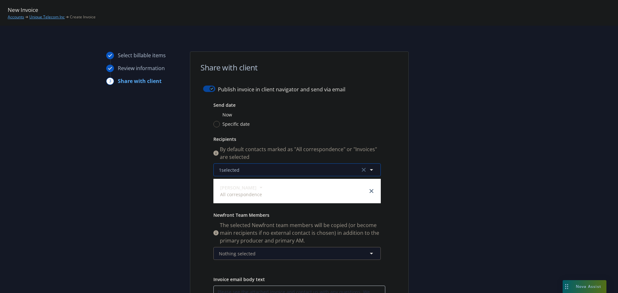
click at [368, 167] on icon "button" at bounding box center [372, 170] width 8 height 8
click at [398, 150] on div "Publish invoice in client navigator and send via email Send date Now Specific d…" at bounding box center [299, 230] width 218 height 289
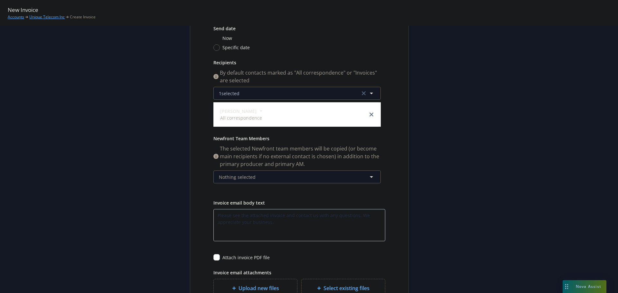
scroll to position [97, 0]
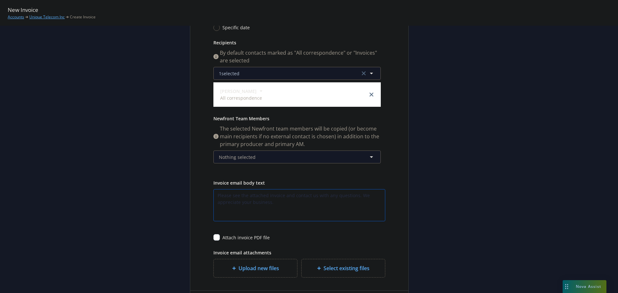
click at [282, 196] on textarea "Please see the attached invoice and contact us with any questions. We appreciat…" at bounding box center [299, 205] width 172 height 32
click at [214, 237] on input "checkbox" at bounding box center [216, 237] width 6 height 6
checkbox input "true"
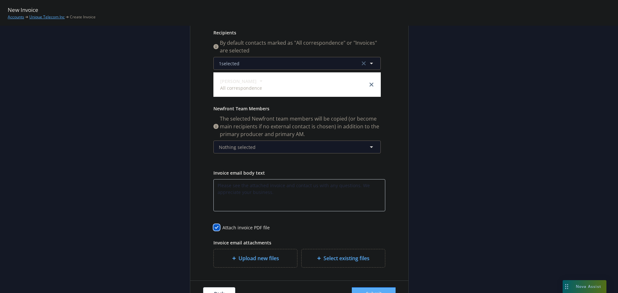
scroll to position [129, 0]
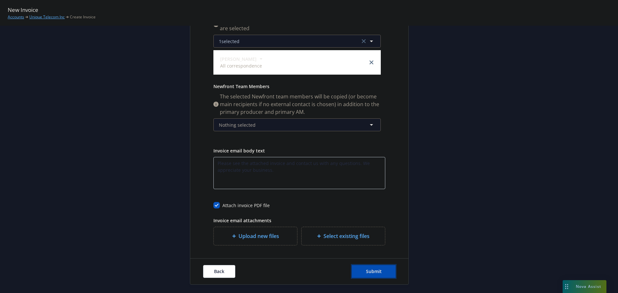
click at [369, 271] on span "Submit" at bounding box center [374, 272] width 16 height 6
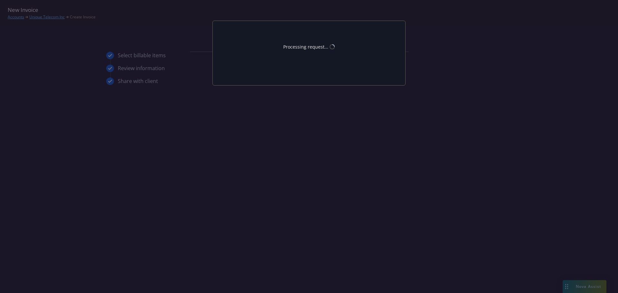
scroll to position [0, 0]
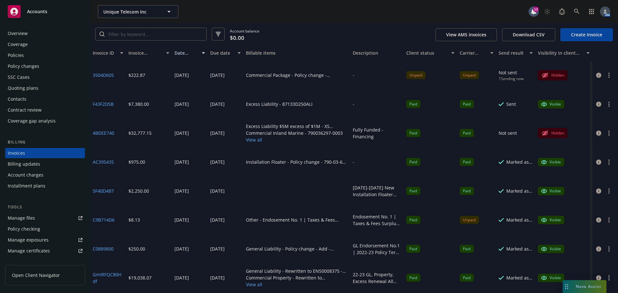
click at [610, 76] on button "button" at bounding box center [609, 75] width 8 height 8
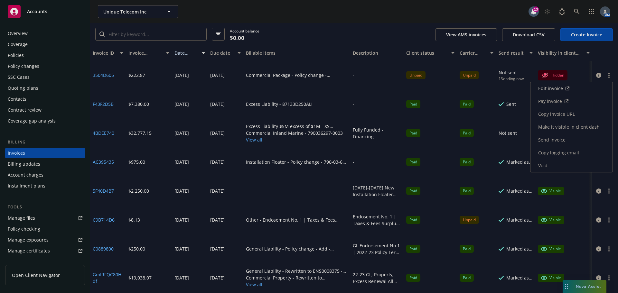
drag, startPoint x: 557, startPoint y: 152, endPoint x: 522, endPoint y: 144, distance: 35.8
click at [557, 152] on link "Copy logging email" at bounding box center [572, 152] width 82 height 13
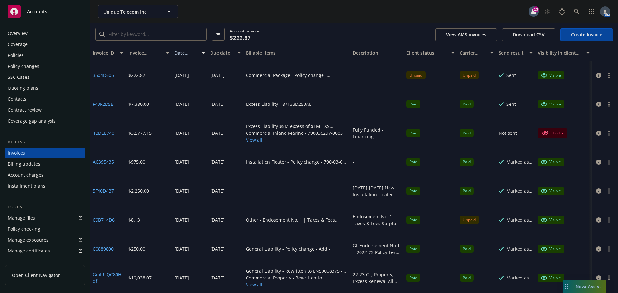
click at [610, 74] on button "button" at bounding box center [609, 75] width 8 height 8
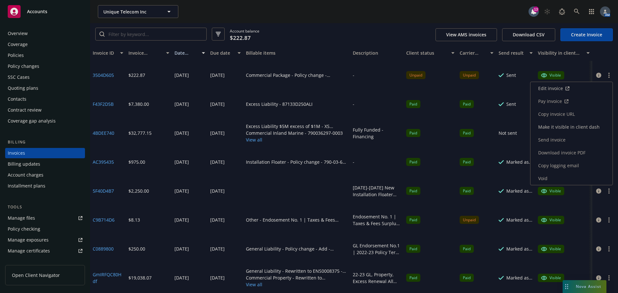
click at [568, 115] on link "Copy invoice URL" at bounding box center [572, 114] width 82 height 13
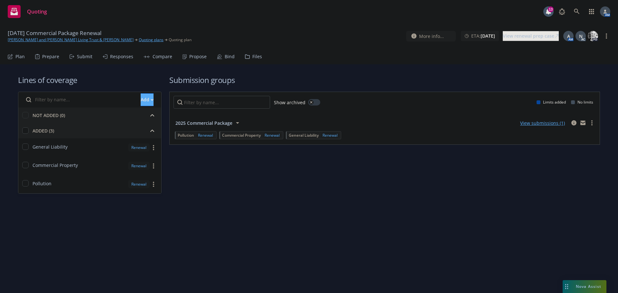
click at [192, 57] on div "Propose" at bounding box center [197, 56] width 17 height 5
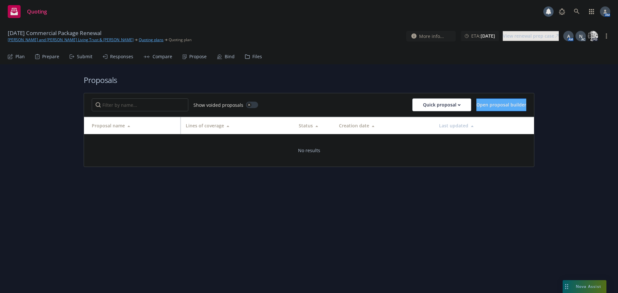
click at [225, 58] on div "Bind" at bounding box center [230, 56] width 10 height 5
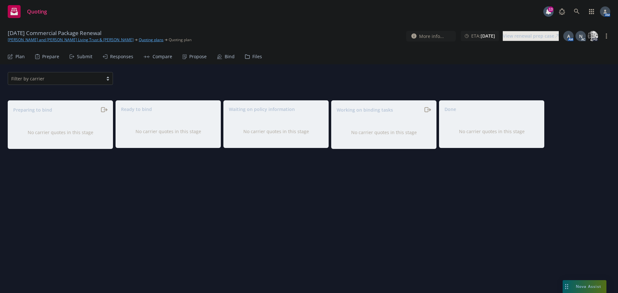
drag, startPoint x: 63, startPoint y: 42, endPoint x: 64, endPoint y: 39, distance: 3.3
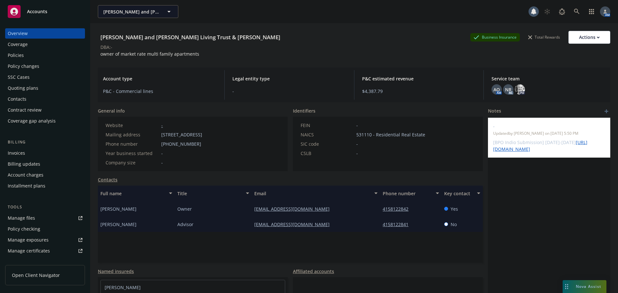
click at [39, 56] on div "Policies" at bounding box center [45, 55] width 75 height 10
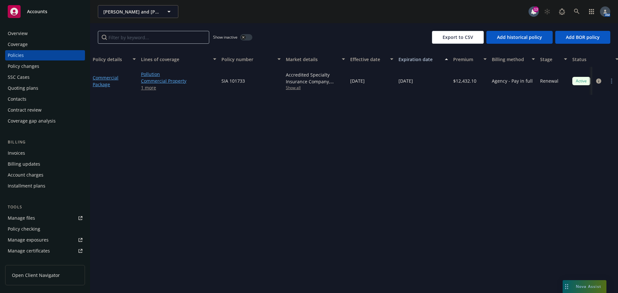
click at [245, 38] on div "button" at bounding box center [243, 37] width 5 height 5
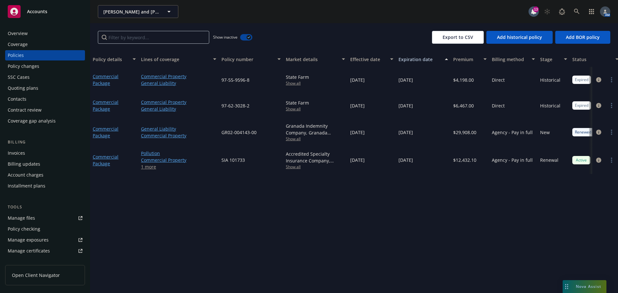
click at [20, 36] on div "Overview" at bounding box center [18, 33] width 20 height 10
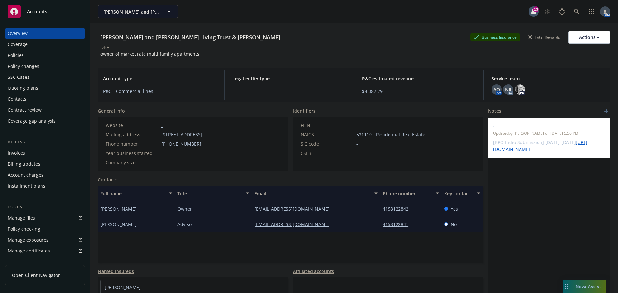
drag, startPoint x: 266, startPoint y: 36, endPoint x: 105, endPoint y: 36, distance: 161.3
click at [100, 36] on div "[PERSON_NAME] and [PERSON_NAME] Living Trust & [PERSON_NAME]" at bounding box center [190, 37] width 185 height 8
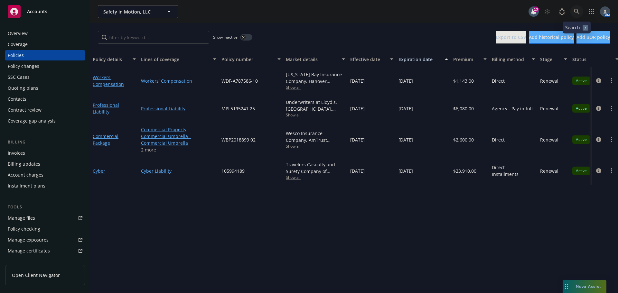
click at [578, 13] on icon at bounding box center [576, 11] width 5 height 5
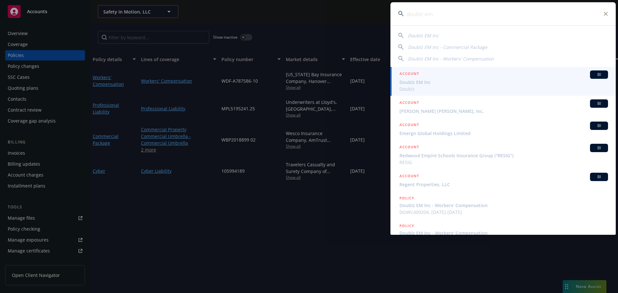
type input "doublz em"
click at [432, 81] on span "Doublz EM Inc" at bounding box center [504, 82] width 209 height 7
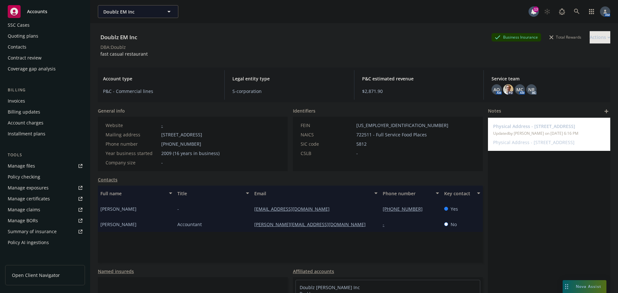
scroll to position [148, 0]
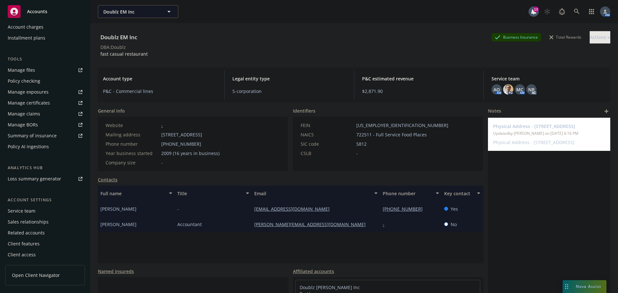
click at [29, 211] on div "Service team" at bounding box center [22, 211] width 28 height 10
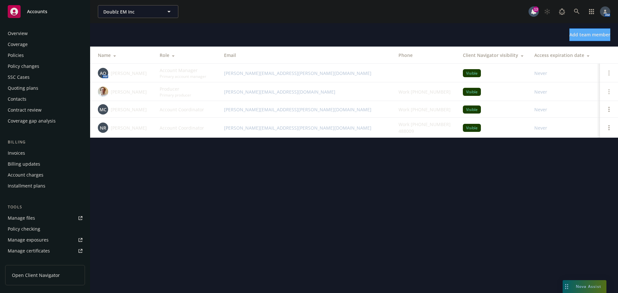
click at [22, 52] on div "Policies" at bounding box center [16, 55] width 16 height 10
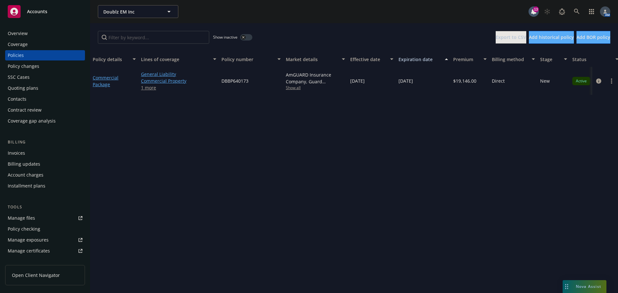
click at [39, 89] on div "Quoting plans" at bounding box center [45, 88] width 75 height 10
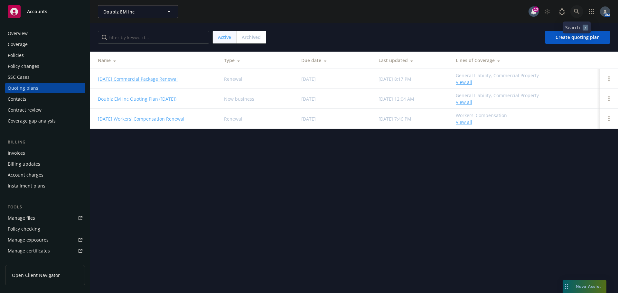
click at [576, 10] on icon at bounding box center [577, 12] width 6 height 6
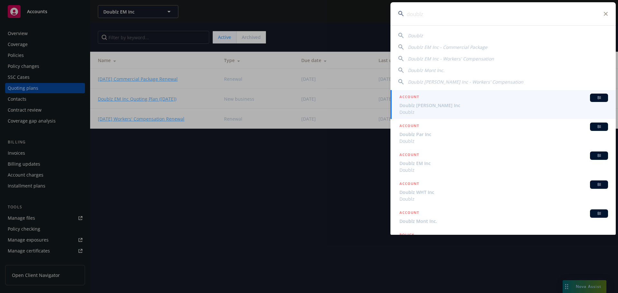
type input "doublz"
